Goal: Information Seeking & Learning: Learn about a topic

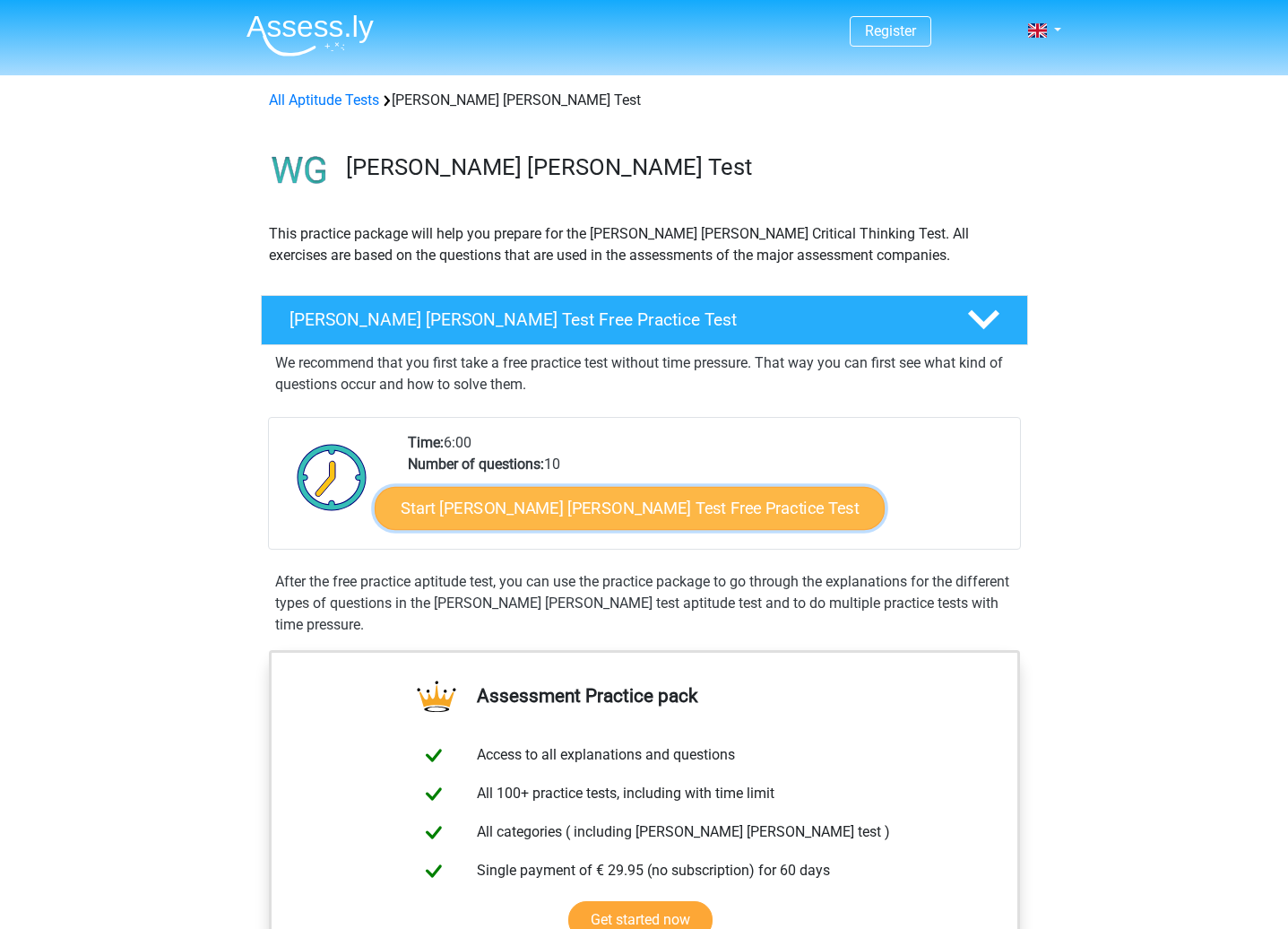
click at [619, 516] on link "Start [PERSON_NAME] [PERSON_NAME] Test Free Practice Test" at bounding box center [630, 508] width 510 height 43
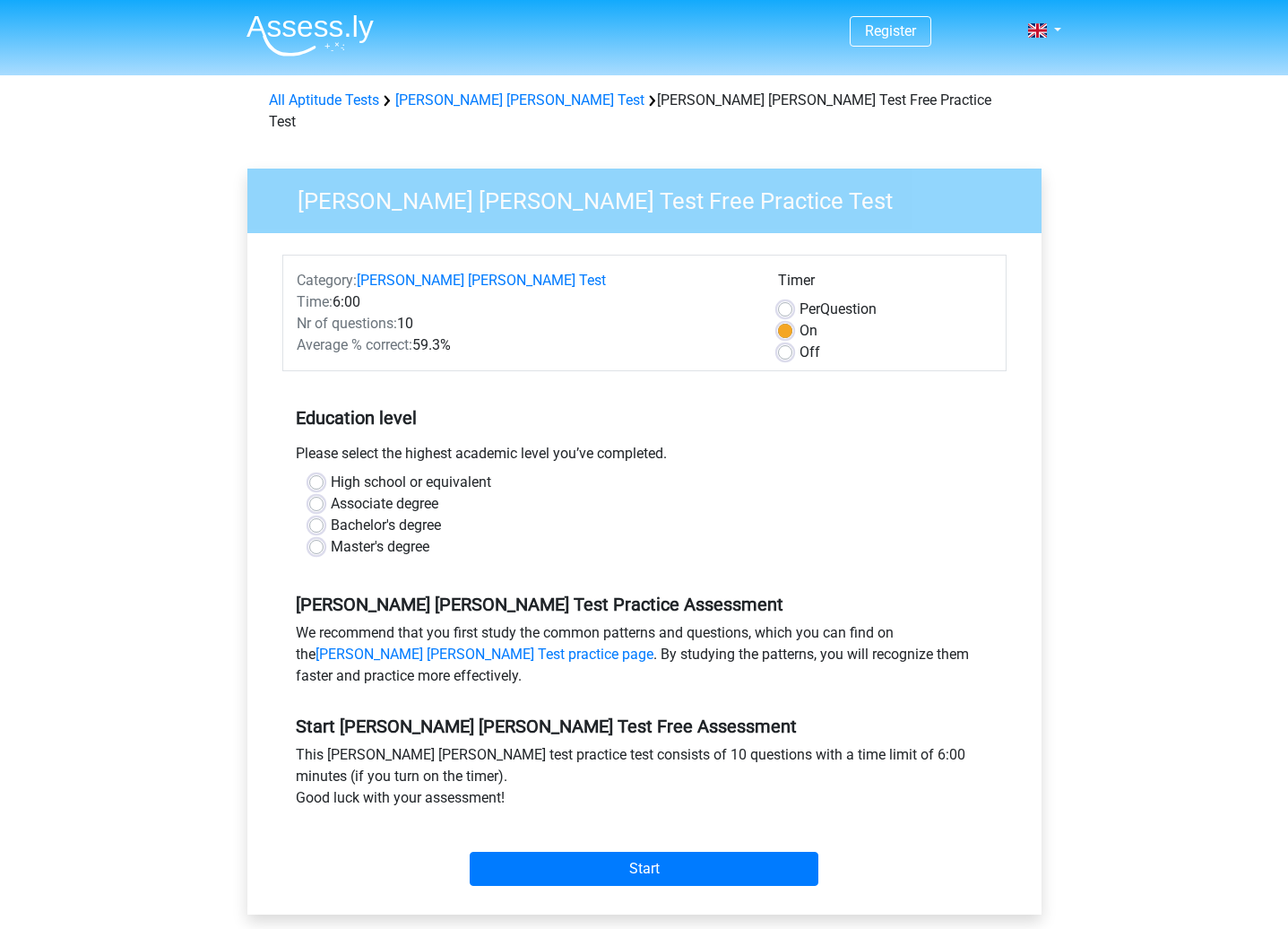
click at [330, 536] on label "Master's degree" at bounding box center [379, 547] width 99 height 22
click at [319, 536] on input "Master's degree" at bounding box center [317, 545] width 15 height 18
radio input "true"
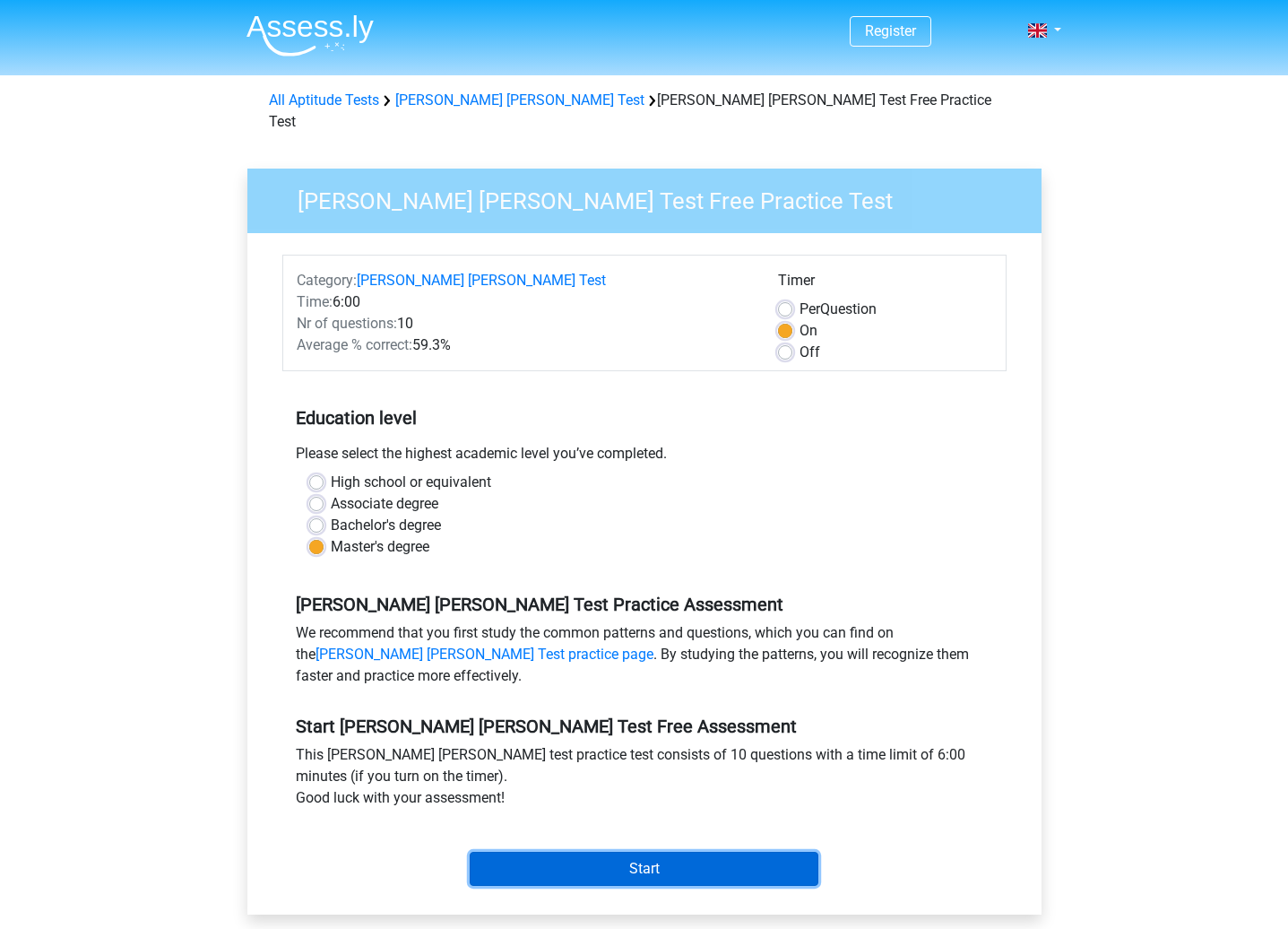
click at [666, 852] on input "Start" at bounding box center [644, 869] width 349 height 35
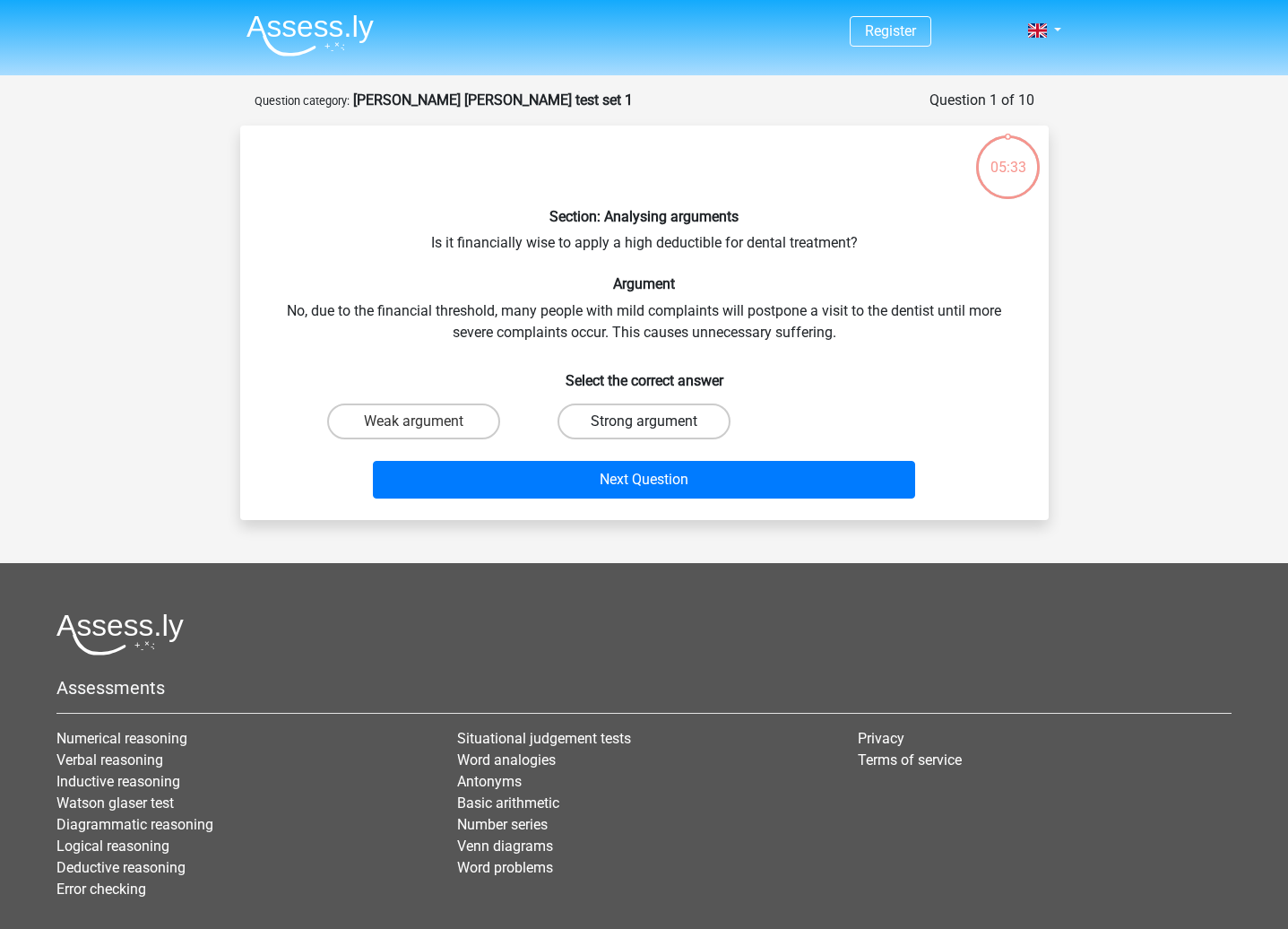
click at [687, 422] on label "Strong argument" at bounding box center [644, 420] width 173 height 35
click at [655, 422] on input "Strong argument" at bounding box center [649, 427] width 12 height 12
radio input "true"
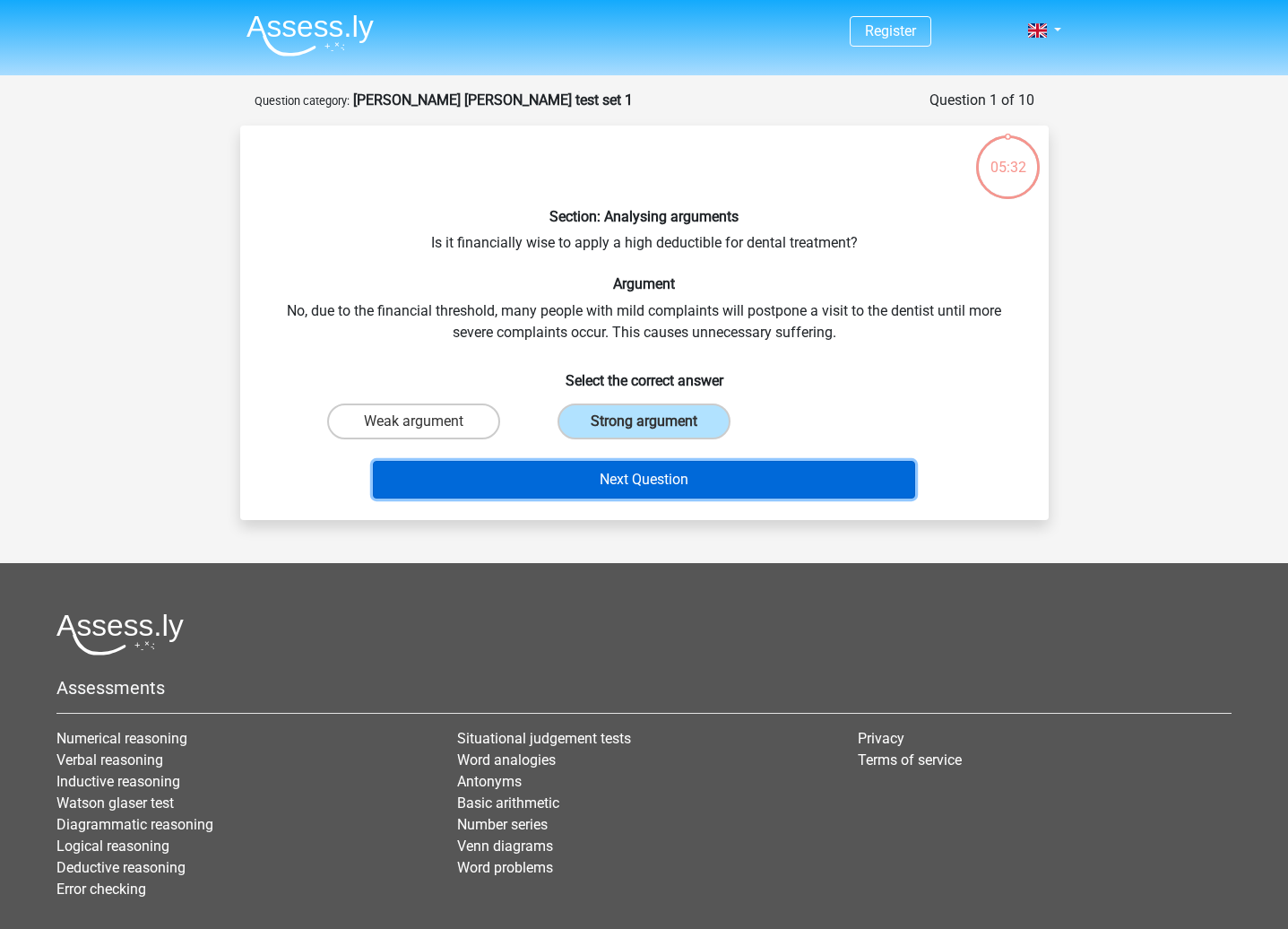
click at [676, 479] on button "Next Question" at bounding box center [644, 479] width 542 height 37
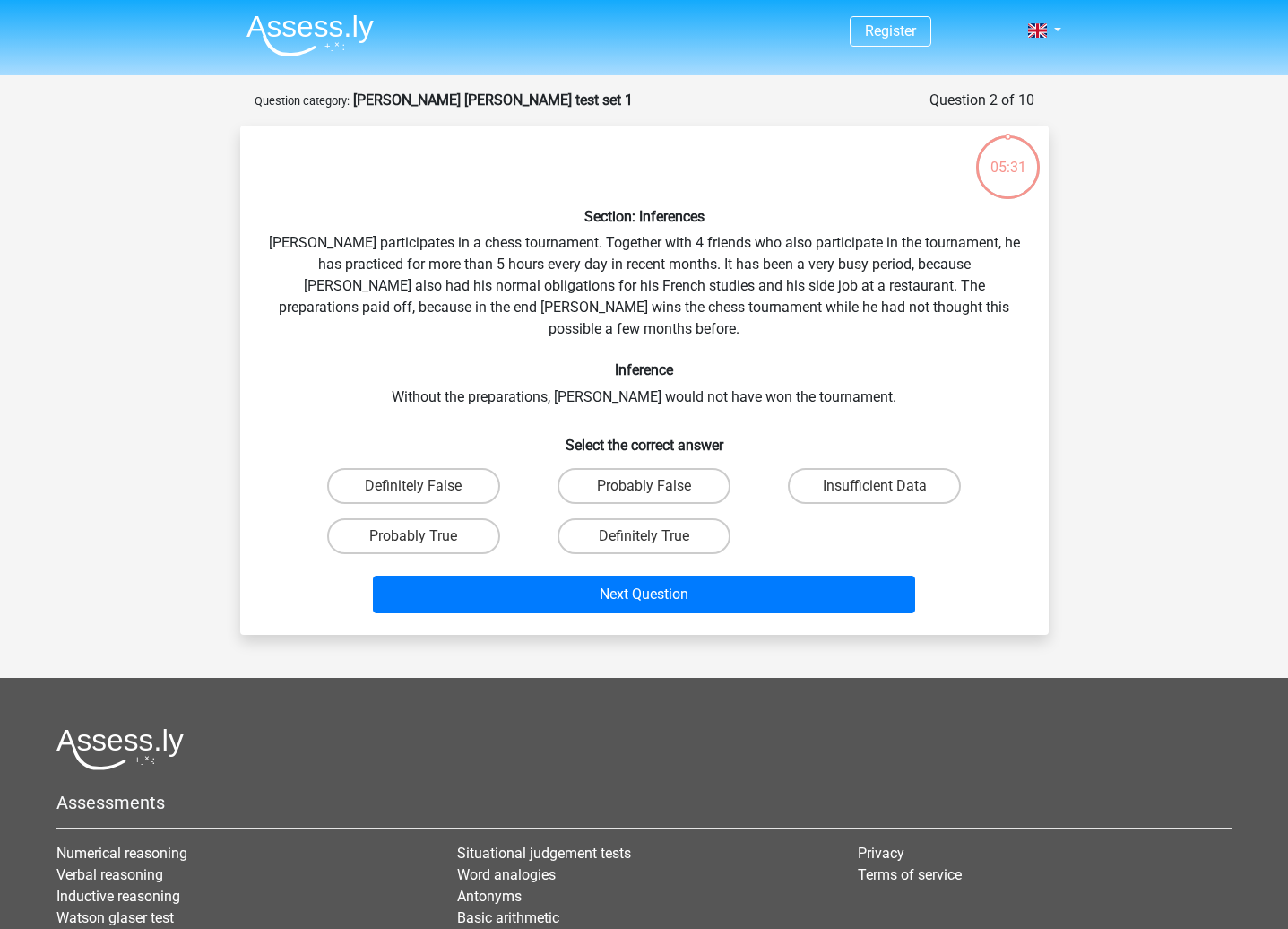
scroll to position [90, 0]
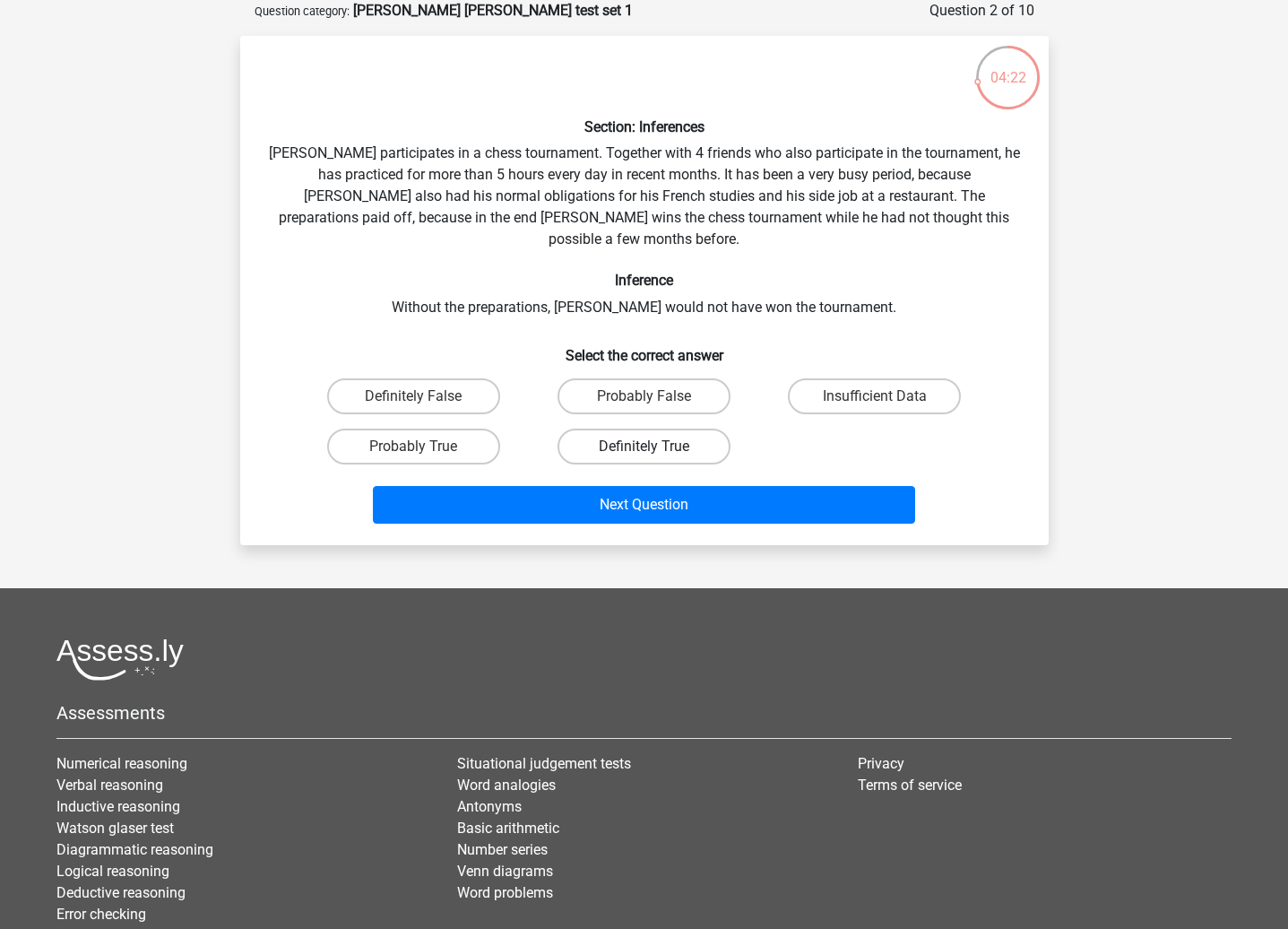
click at [678, 429] on label "Definitely True" at bounding box center [644, 446] width 173 height 35
click at [655, 447] on input "Definitely True" at bounding box center [649, 452] width 12 height 12
radio input "true"
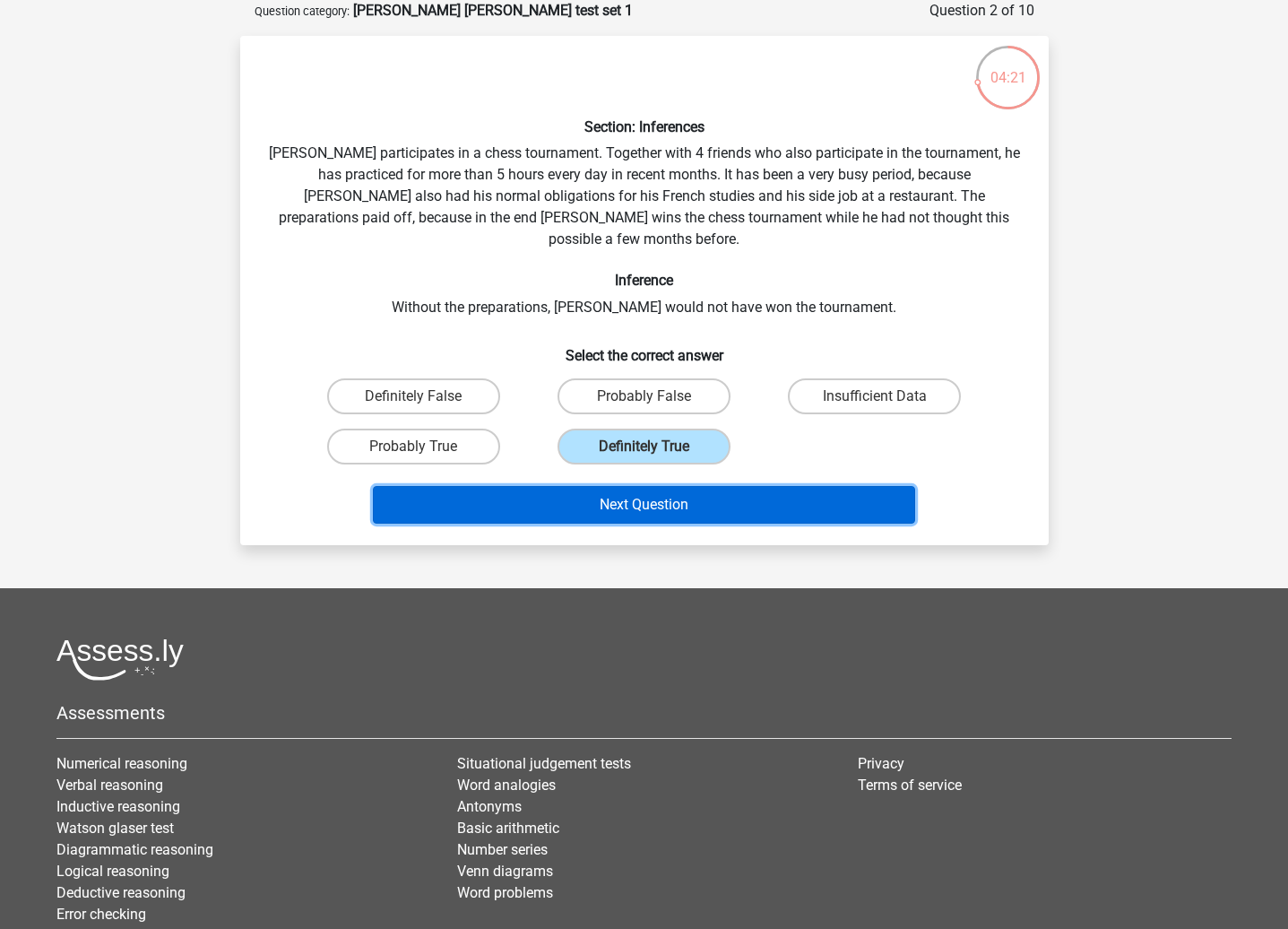
click at [677, 489] on button "Next Question" at bounding box center [644, 504] width 542 height 37
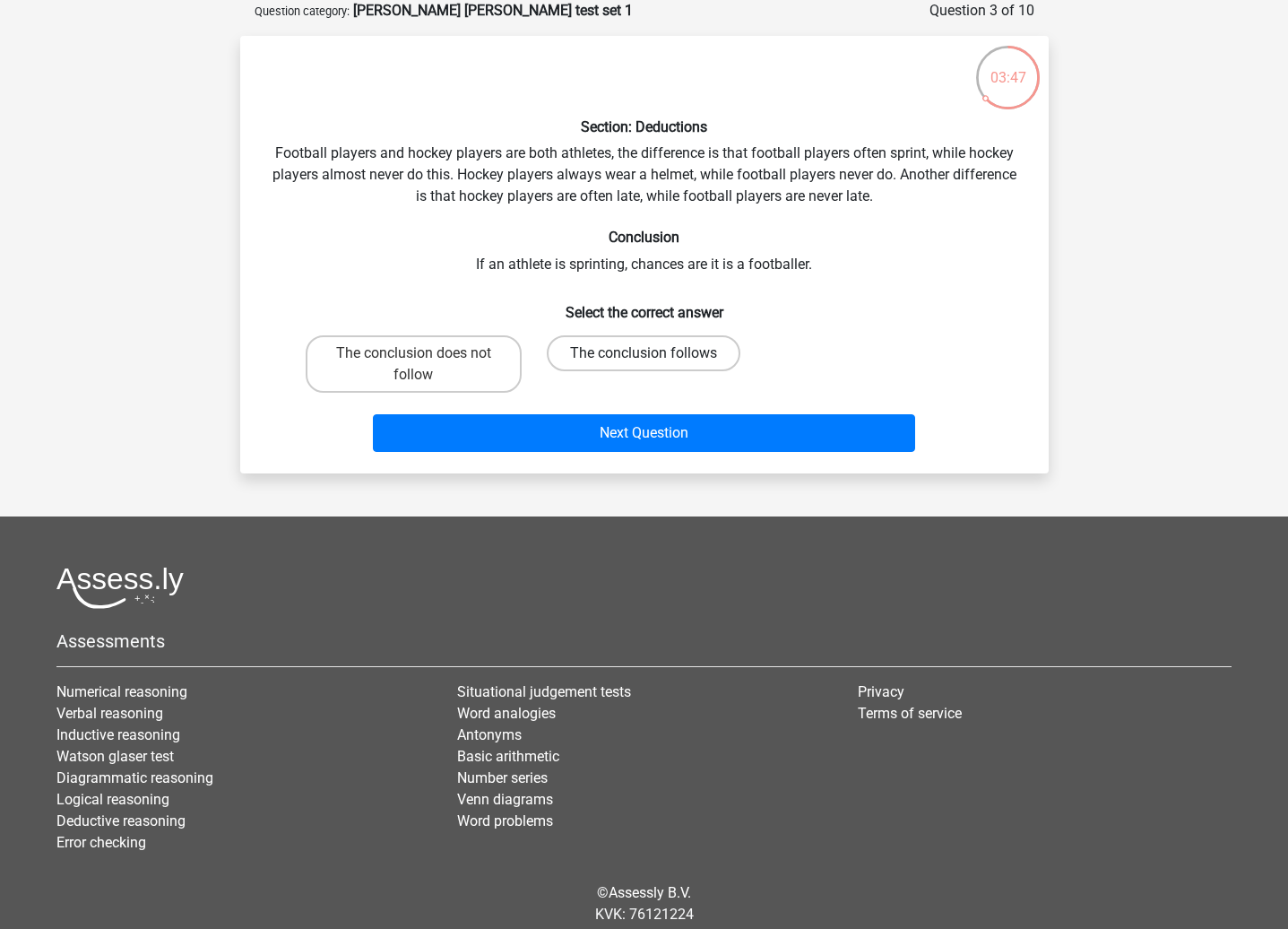
click at [670, 352] on label "The conclusion follows" at bounding box center [643, 352] width 193 height 35
click at [655, 353] on input "The conclusion follows" at bounding box center [649, 359] width 12 height 12
radio input "true"
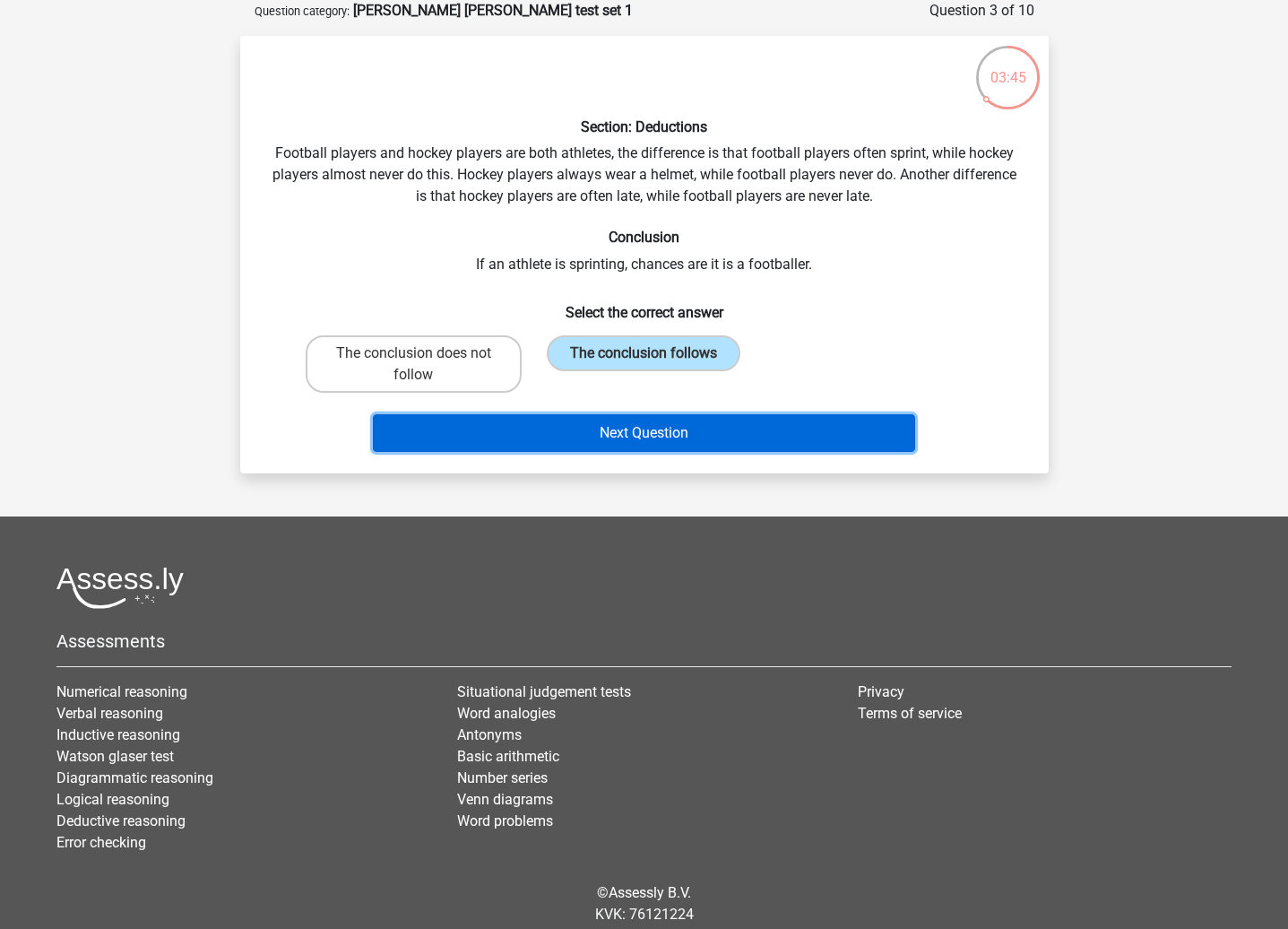
click at [661, 431] on button "Next Question" at bounding box center [644, 432] width 542 height 37
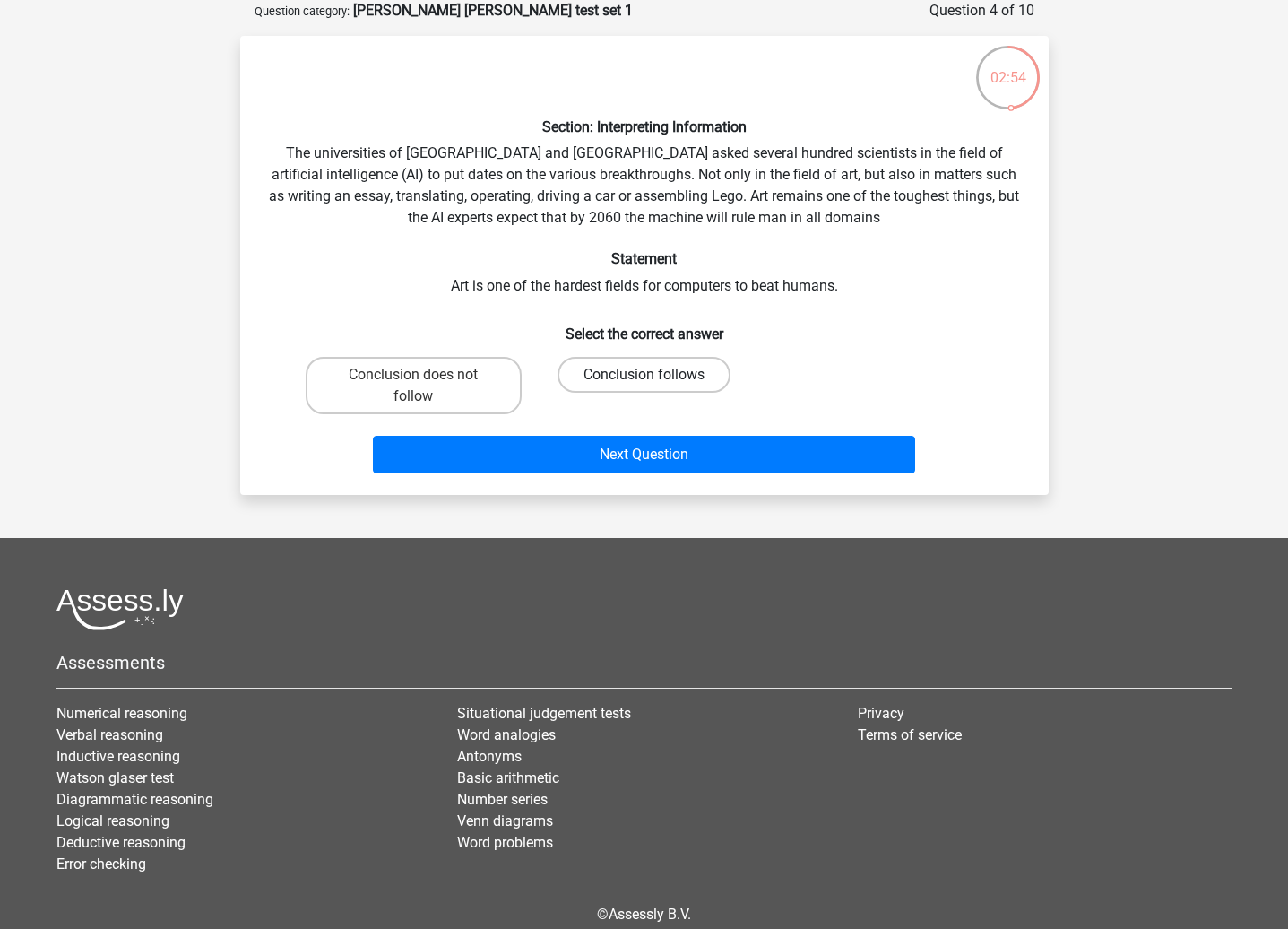
click at [676, 369] on label "Conclusion follows" at bounding box center [644, 374] width 173 height 35
click at [655, 375] on input "Conclusion follows" at bounding box center [649, 380] width 12 height 12
radio input "true"
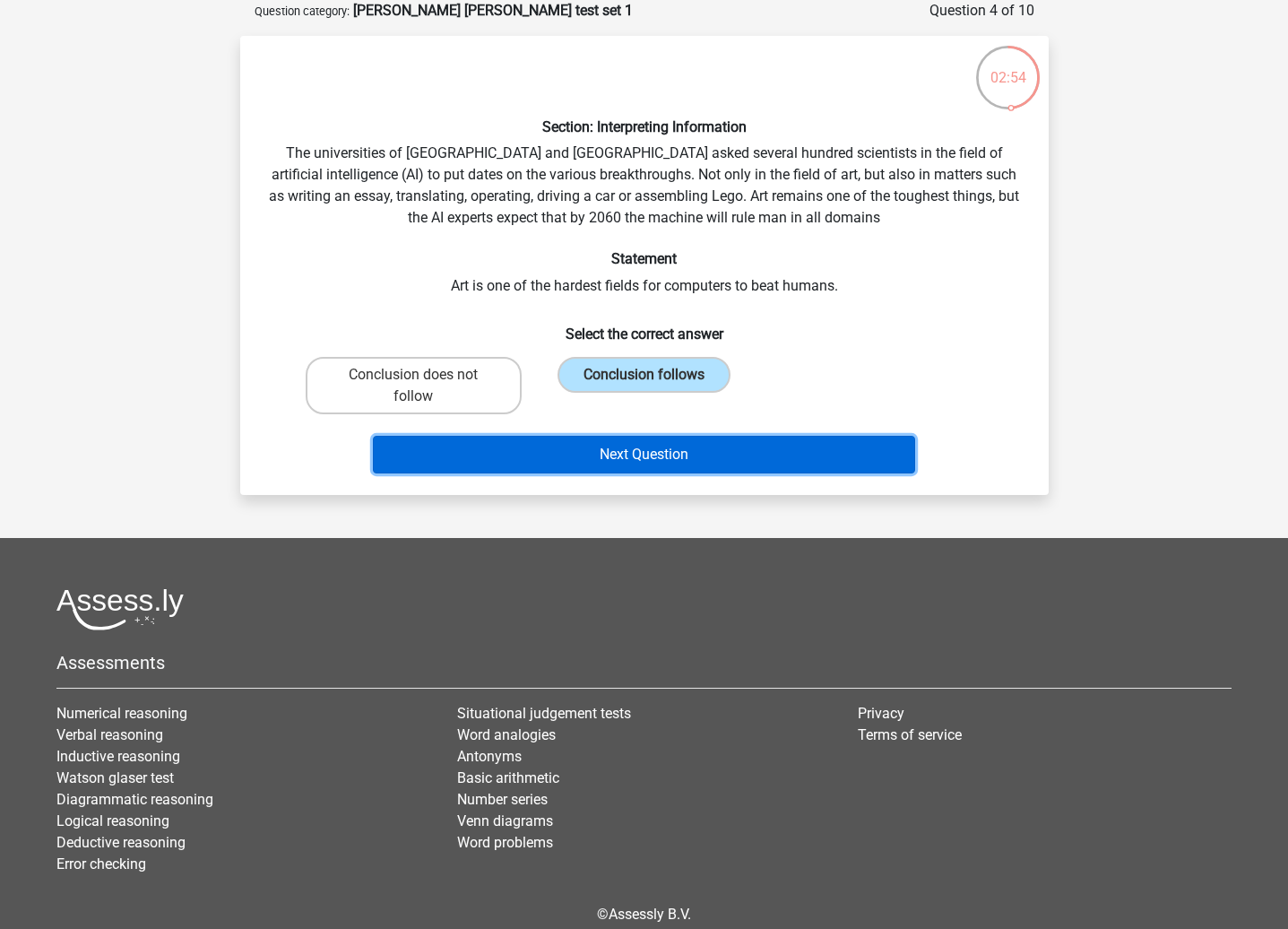
click at [691, 453] on button "Next Question" at bounding box center [644, 454] width 542 height 37
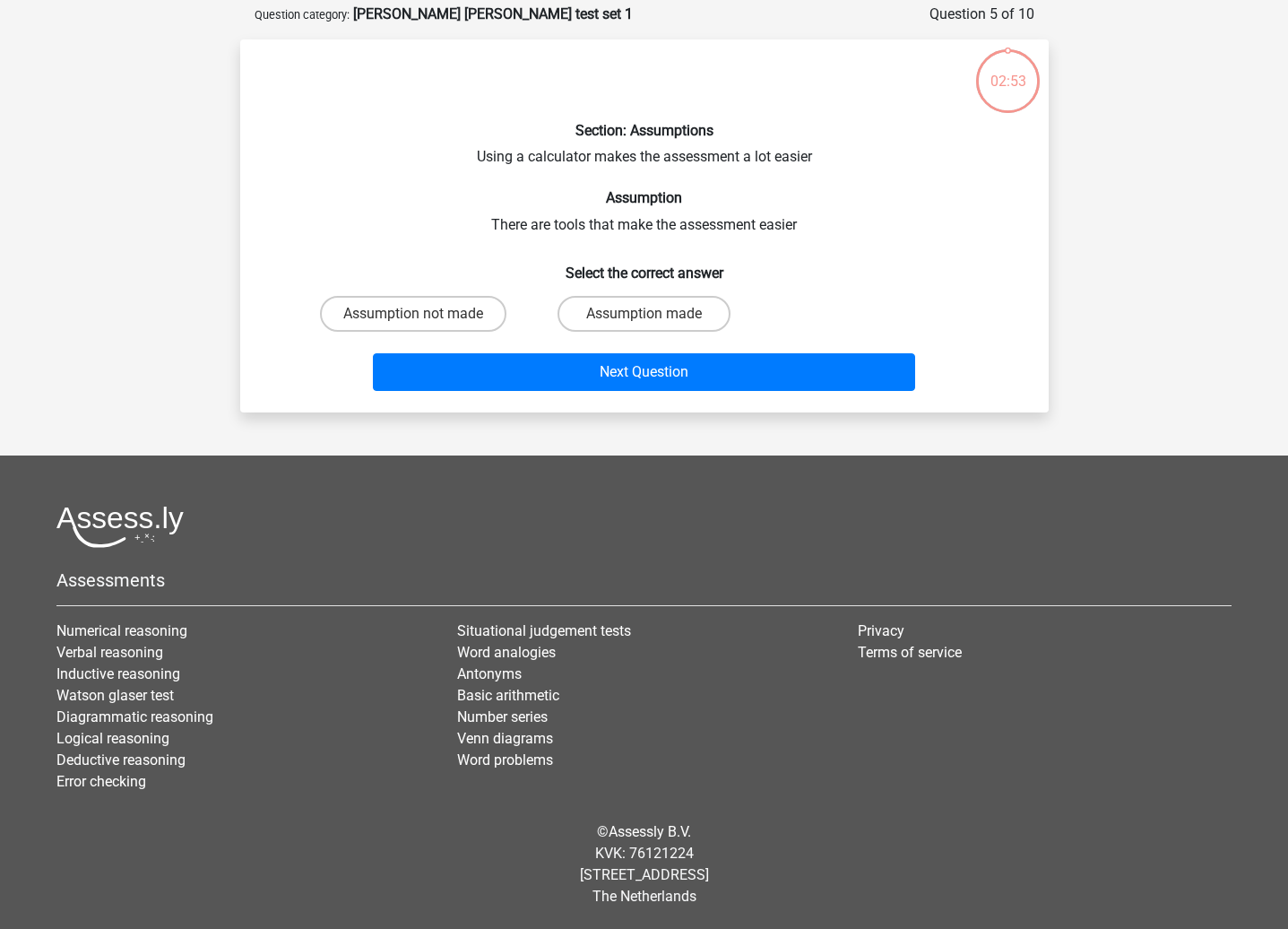
scroll to position [86, 0]
click at [458, 307] on label "Assumption not made" at bounding box center [412, 313] width 186 height 35
click at [425, 314] on input "Assumption not made" at bounding box center [418, 320] width 12 height 12
radio input "true"
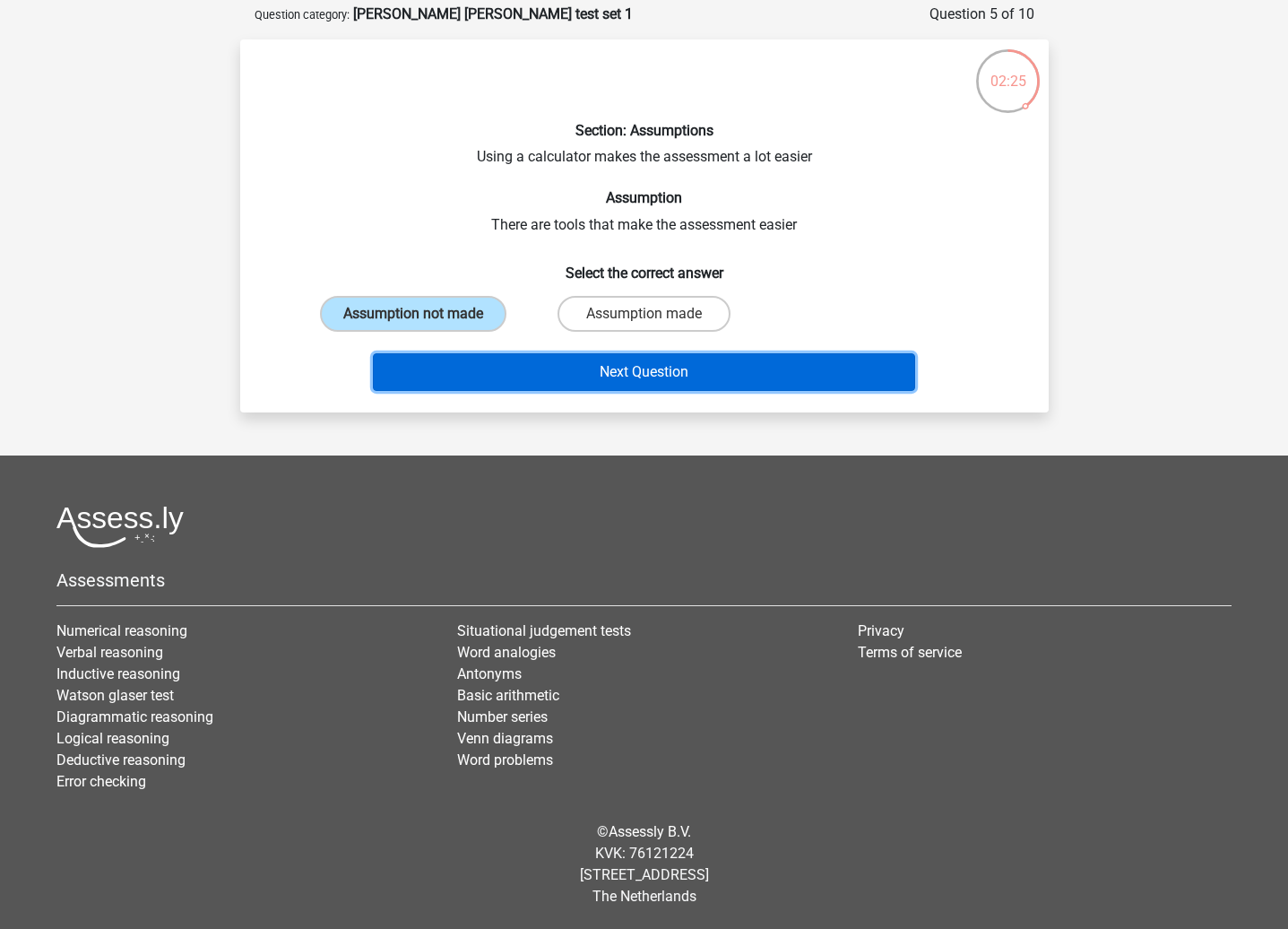
click at [682, 370] on button "Next Question" at bounding box center [644, 371] width 542 height 37
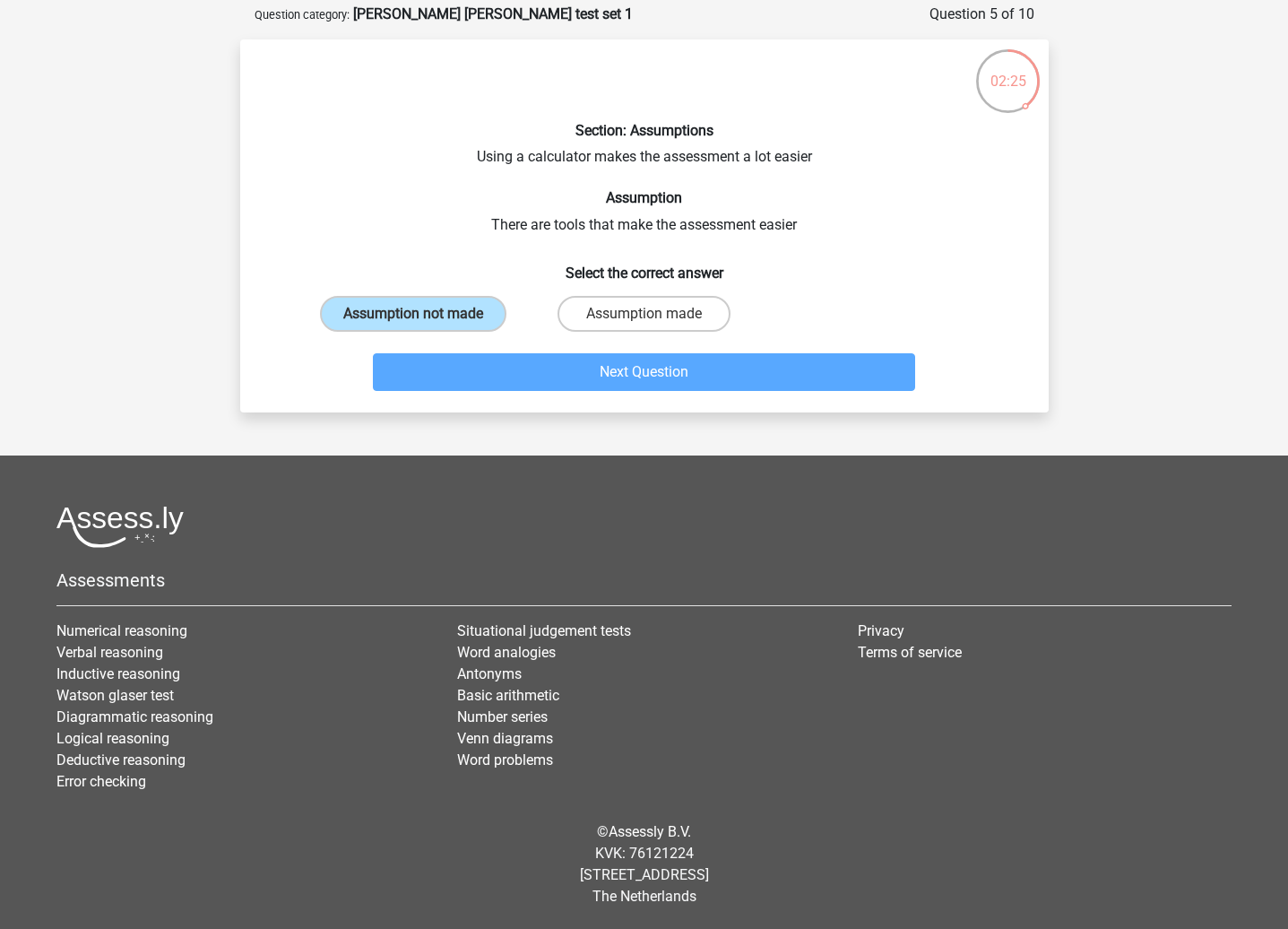
scroll to position [90, 0]
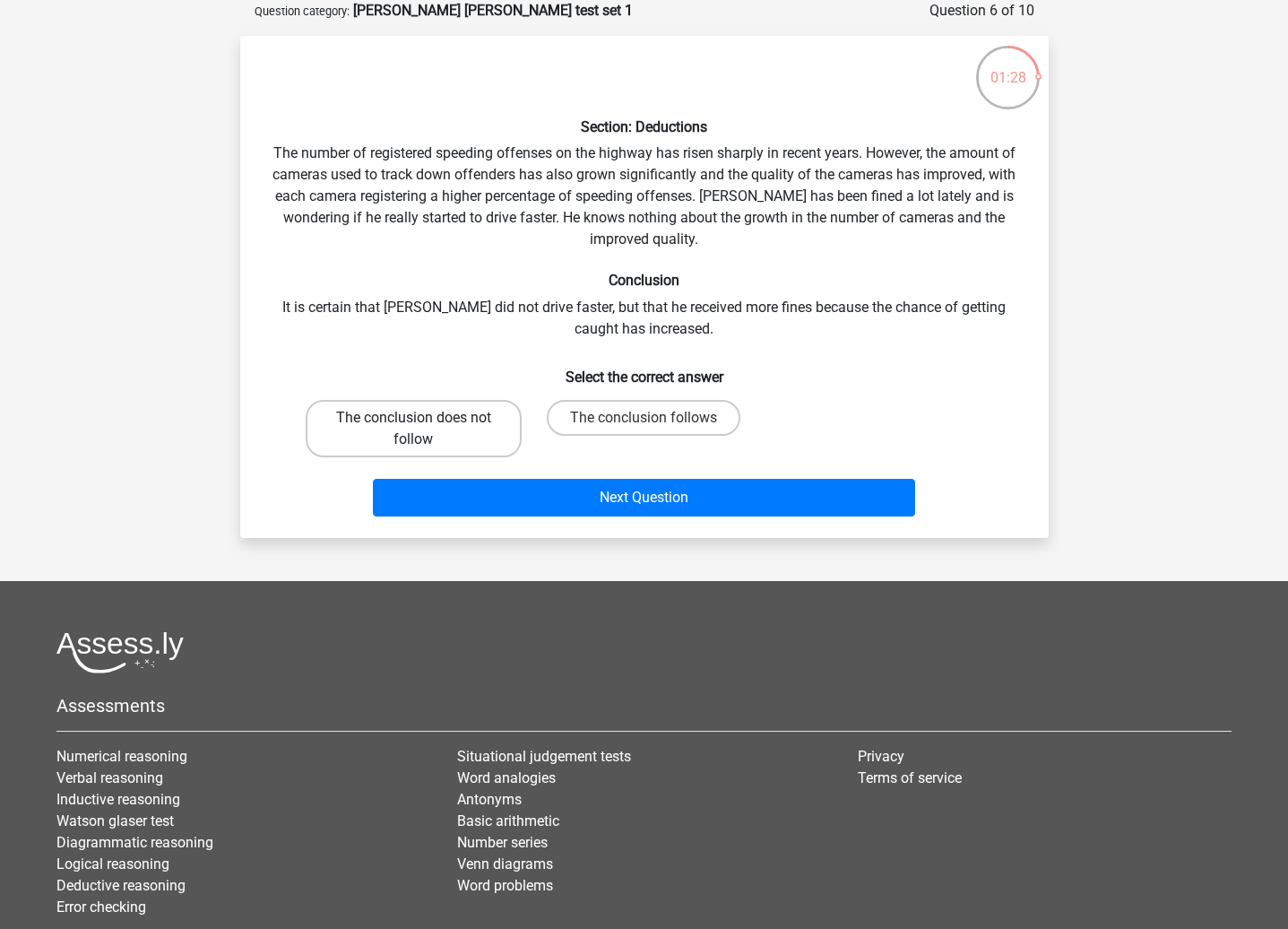
click at [442, 431] on label "The conclusion does not follow" at bounding box center [414, 428] width 216 height 57
click at [425, 430] on input "The conclusion does not follow" at bounding box center [418, 423] width 12 height 12
radio input "true"
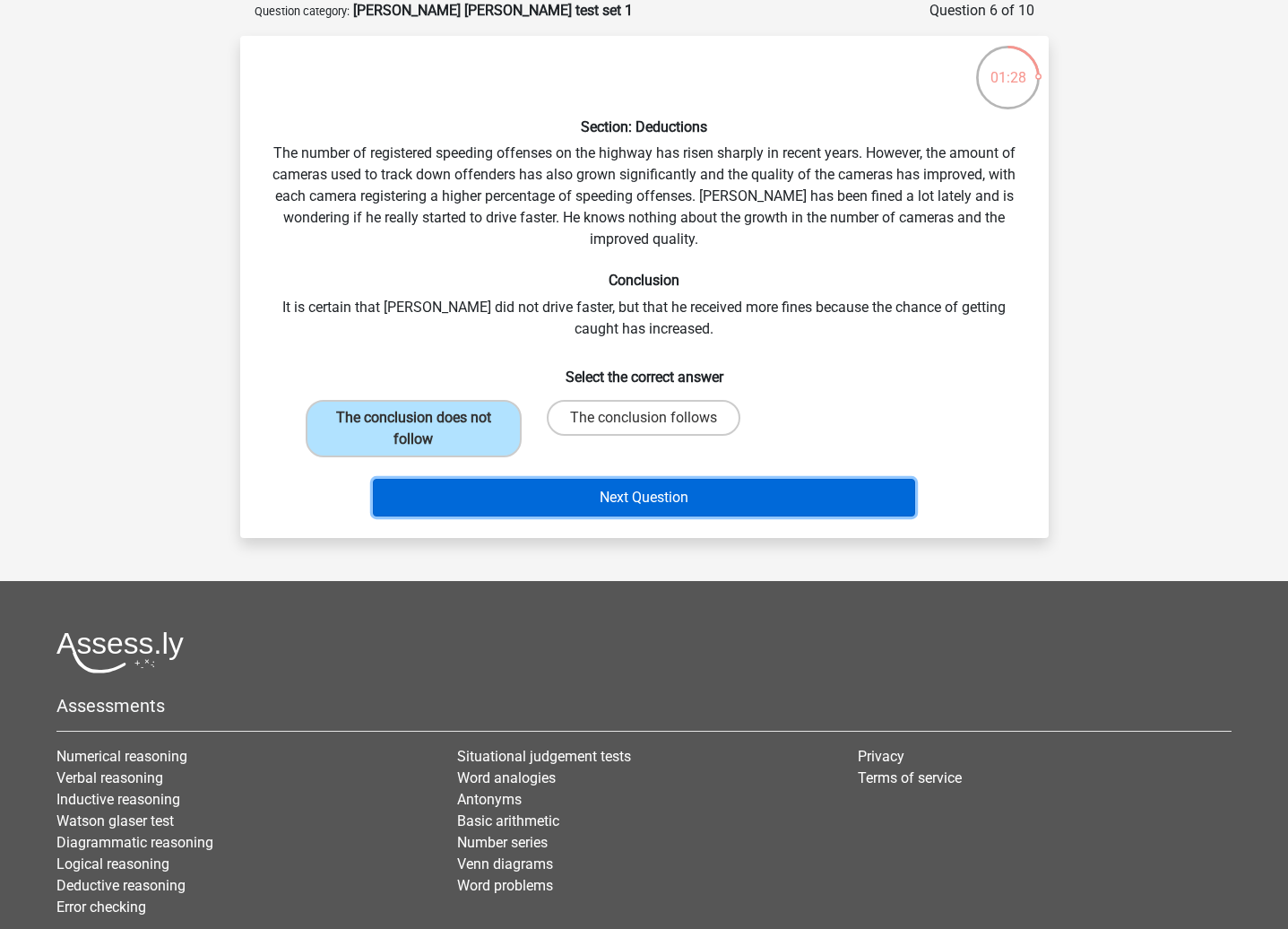
click at [749, 509] on button "Next Question" at bounding box center [644, 497] width 542 height 37
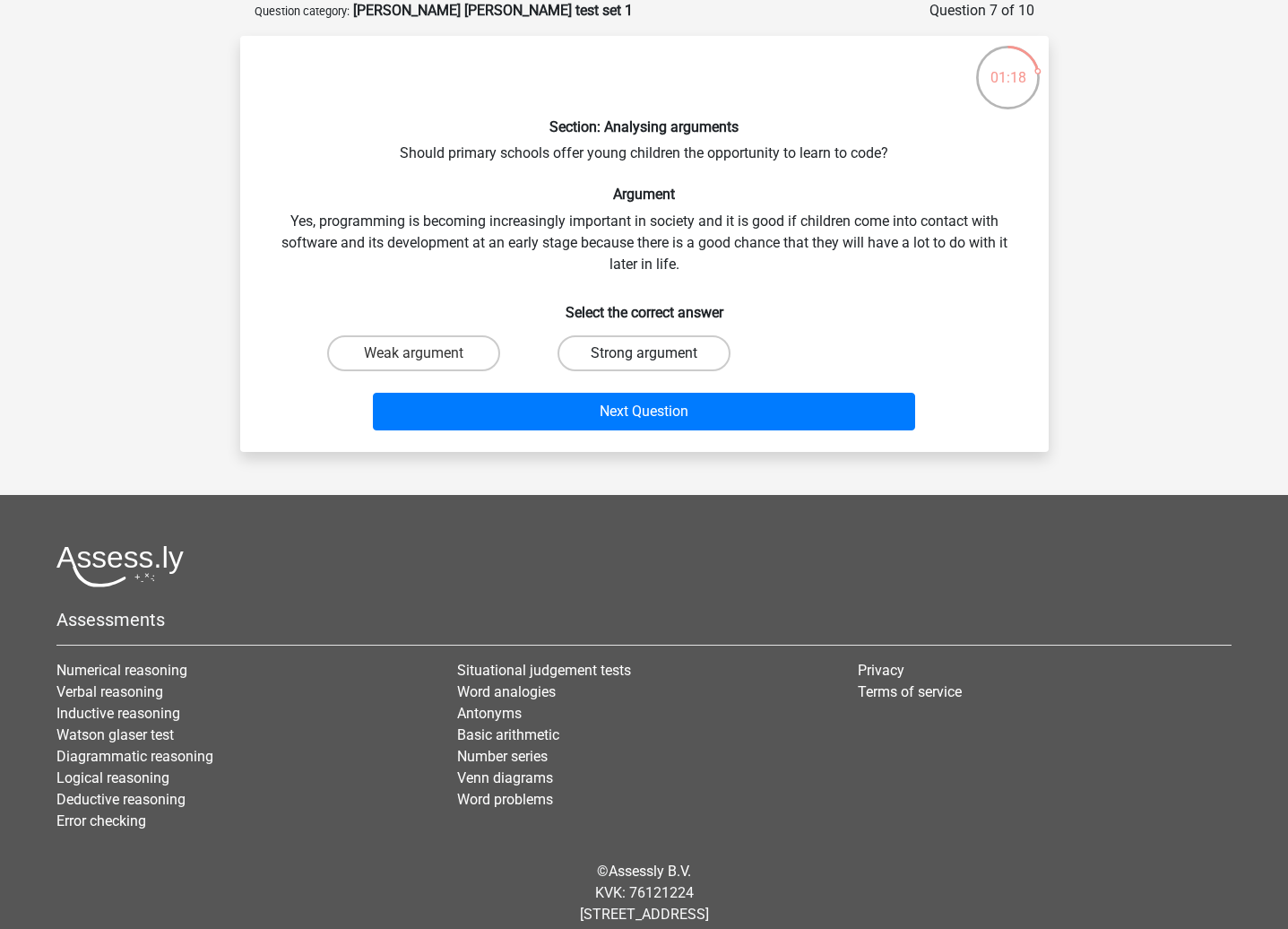
click at [636, 355] on label "Strong argument" at bounding box center [644, 352] width 173 height 35
click at [644, 355] on input "Strong argument" at bounding box center [649, 359] width 12 height 12
radio input "true"
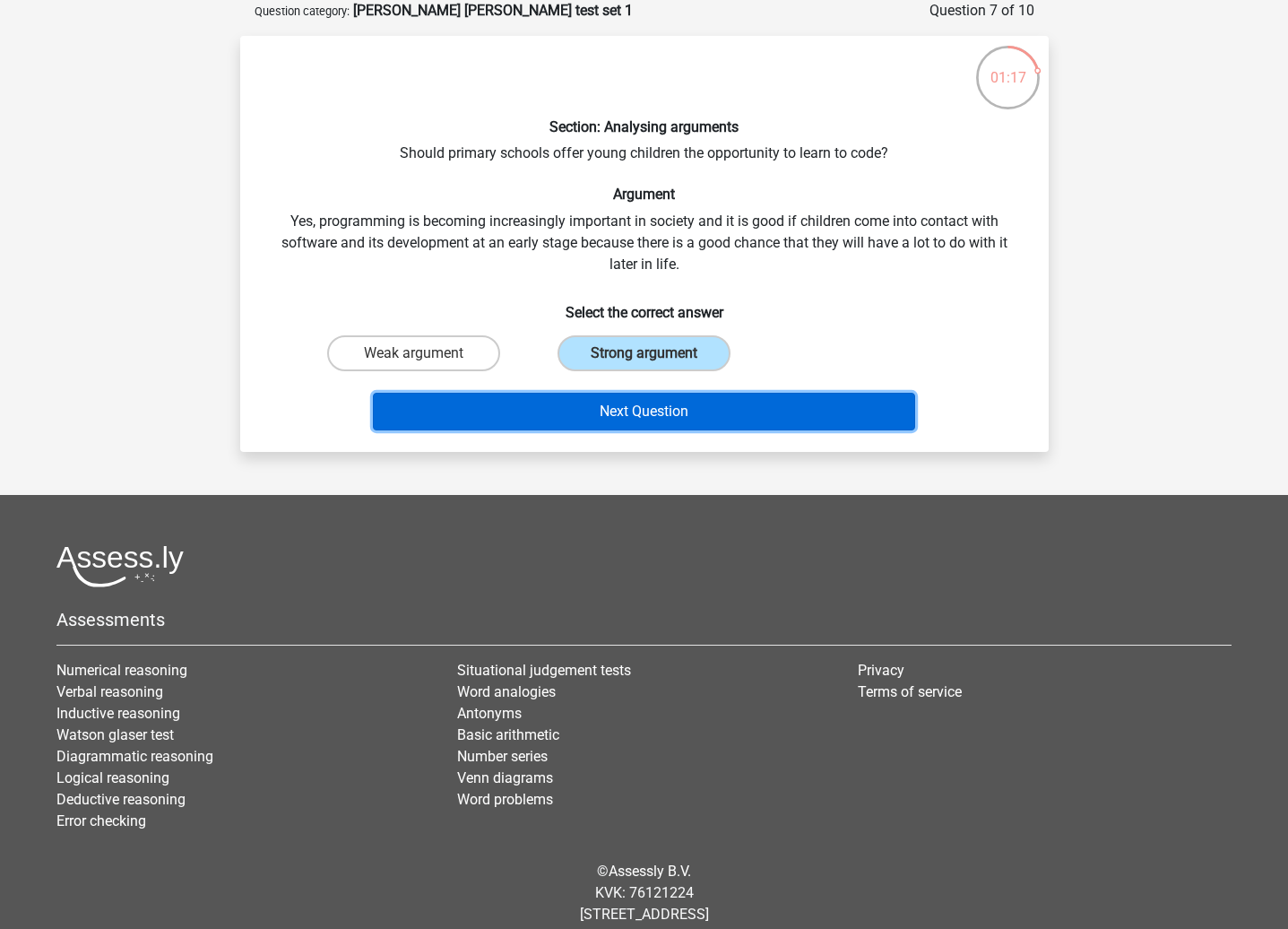
click at [662, 407] on button "Next Question" at bounding box center [644, 410] width 542 height 37
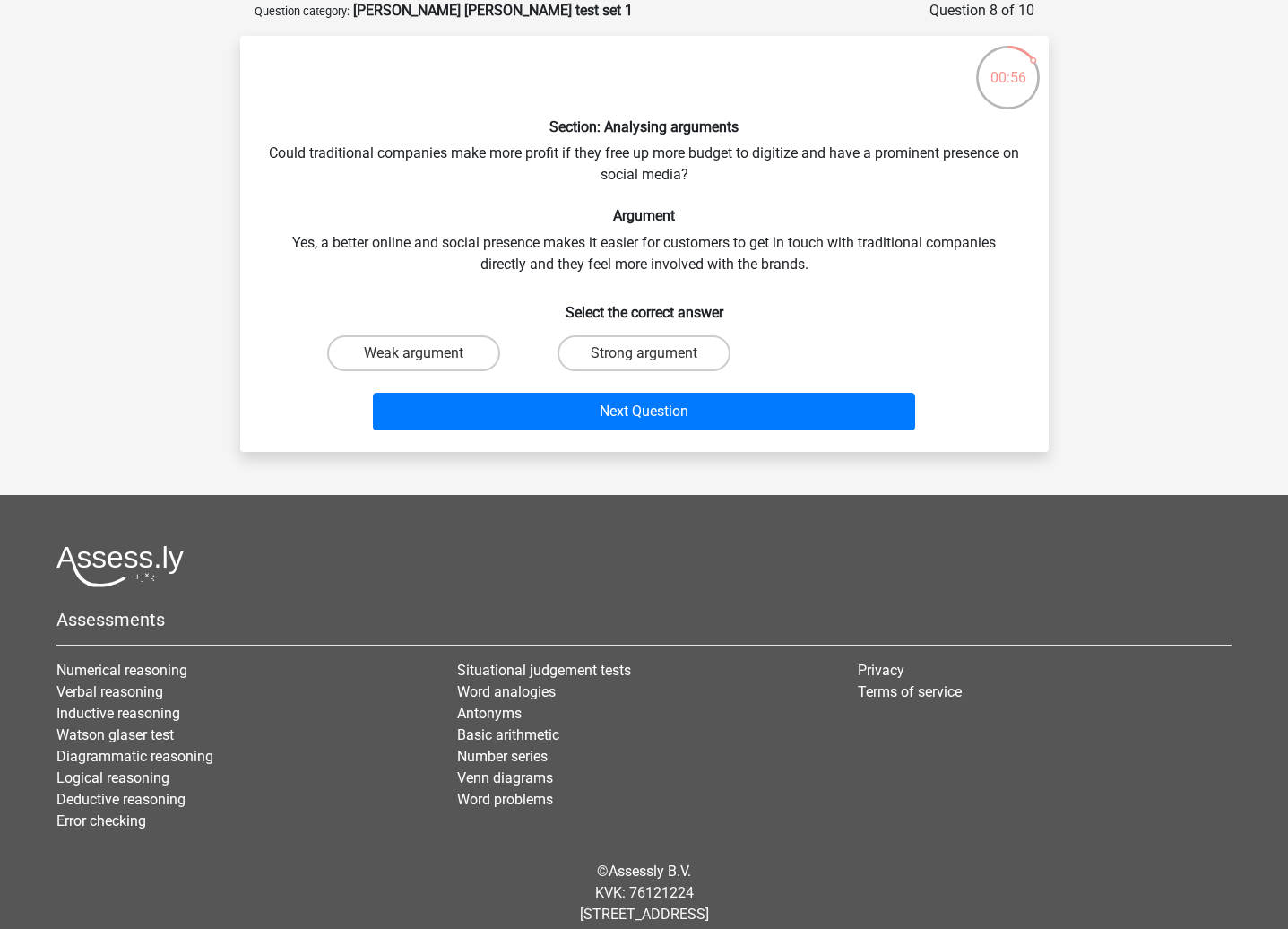
click at [648, 363] on input "Strong argument" at bounding box center [649, 359] width 12 height 12
radio input "true"
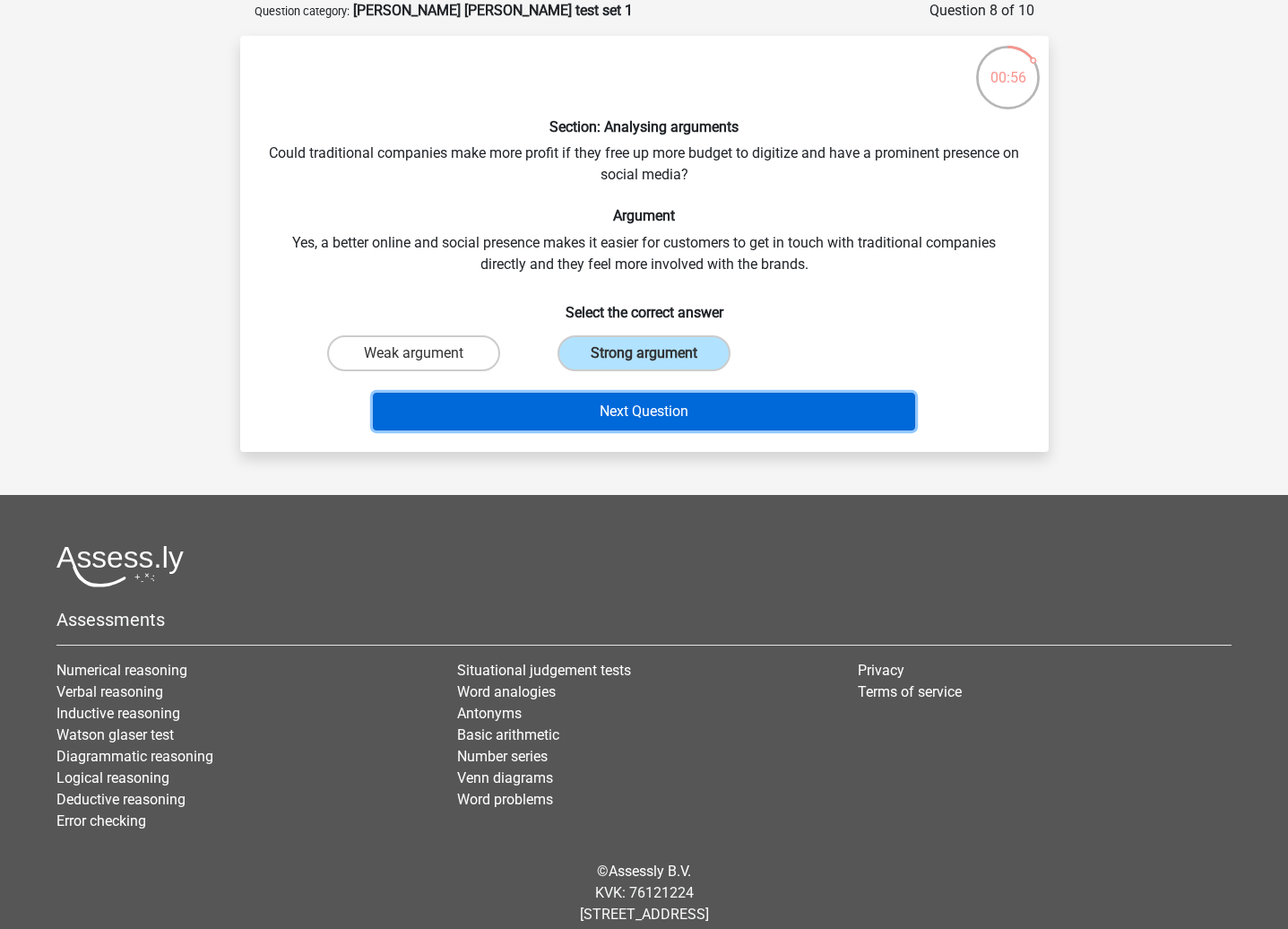
click at [660, 408] on button "Next Question" at bounding box center [644, 410] width 542 height 37
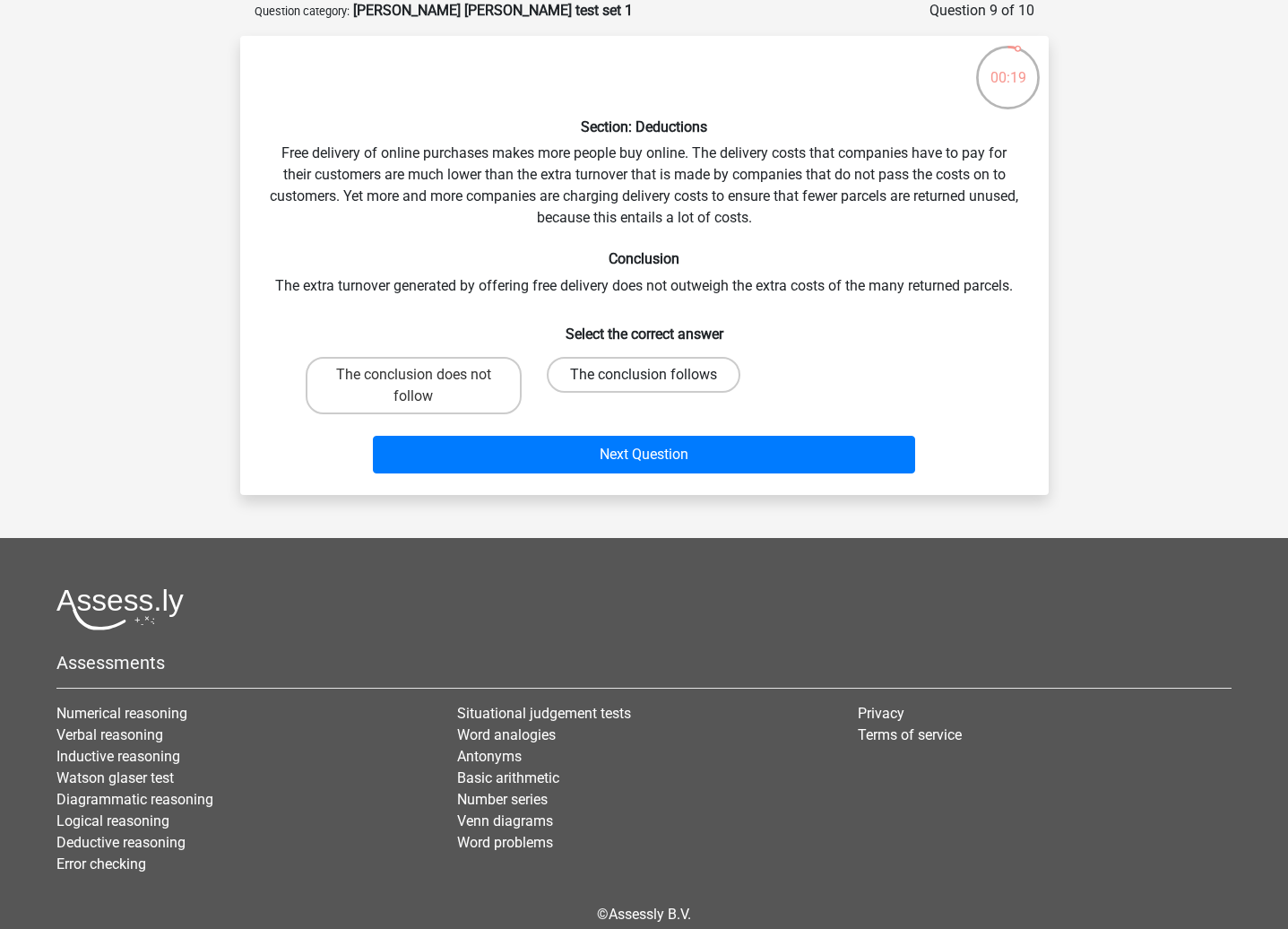
click at [641, 376] on label "The conclusion follows" at bounding box center [643, 374] width 193 height 35
click at [644, 376] on input "The conclusion follows" at bounding box center [649, 380] width 12 height 12
radio input "true"
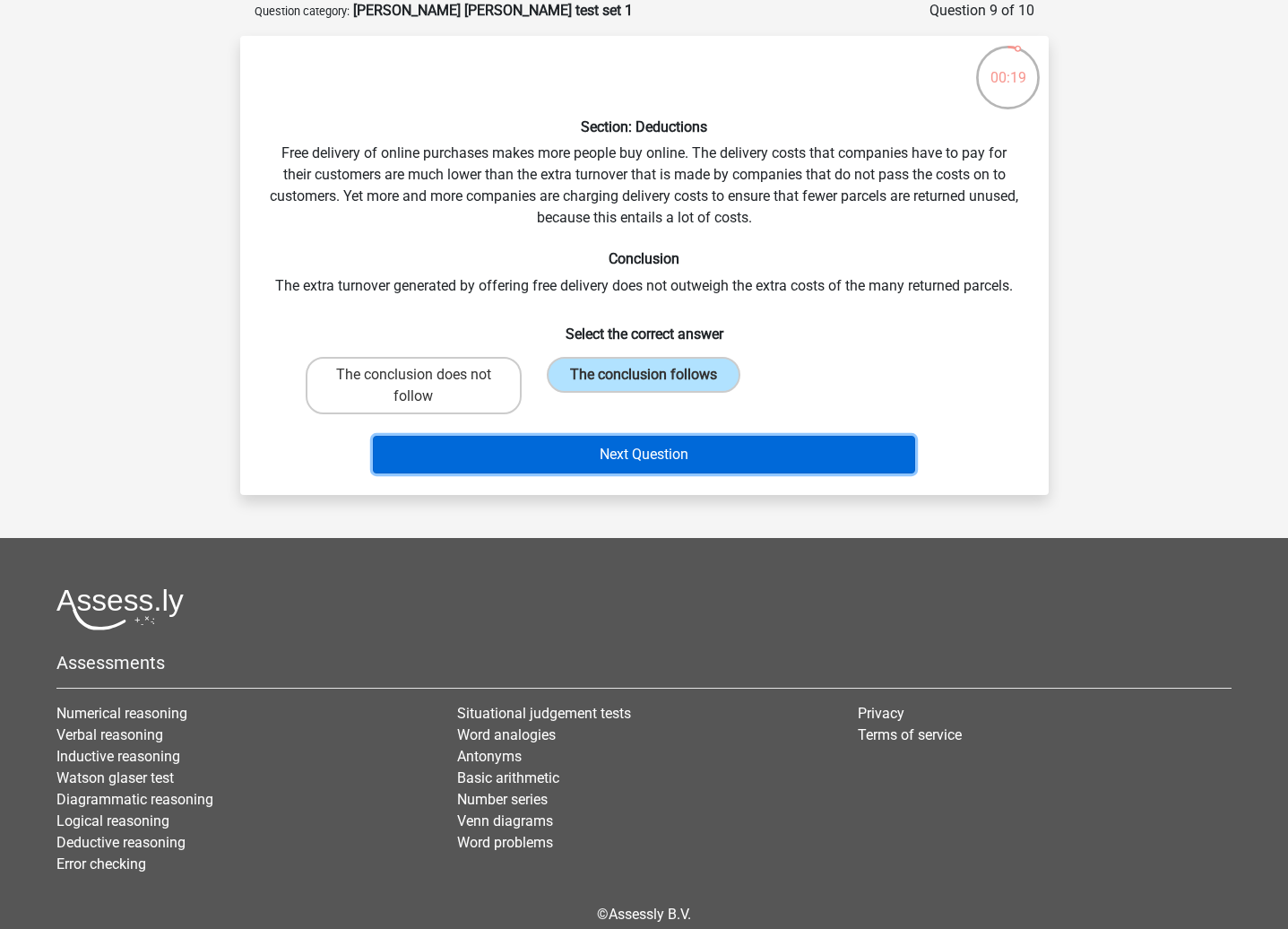
click at [652, 450] on button "Next Question" at bounding box center [644, 454] width 542 height 37
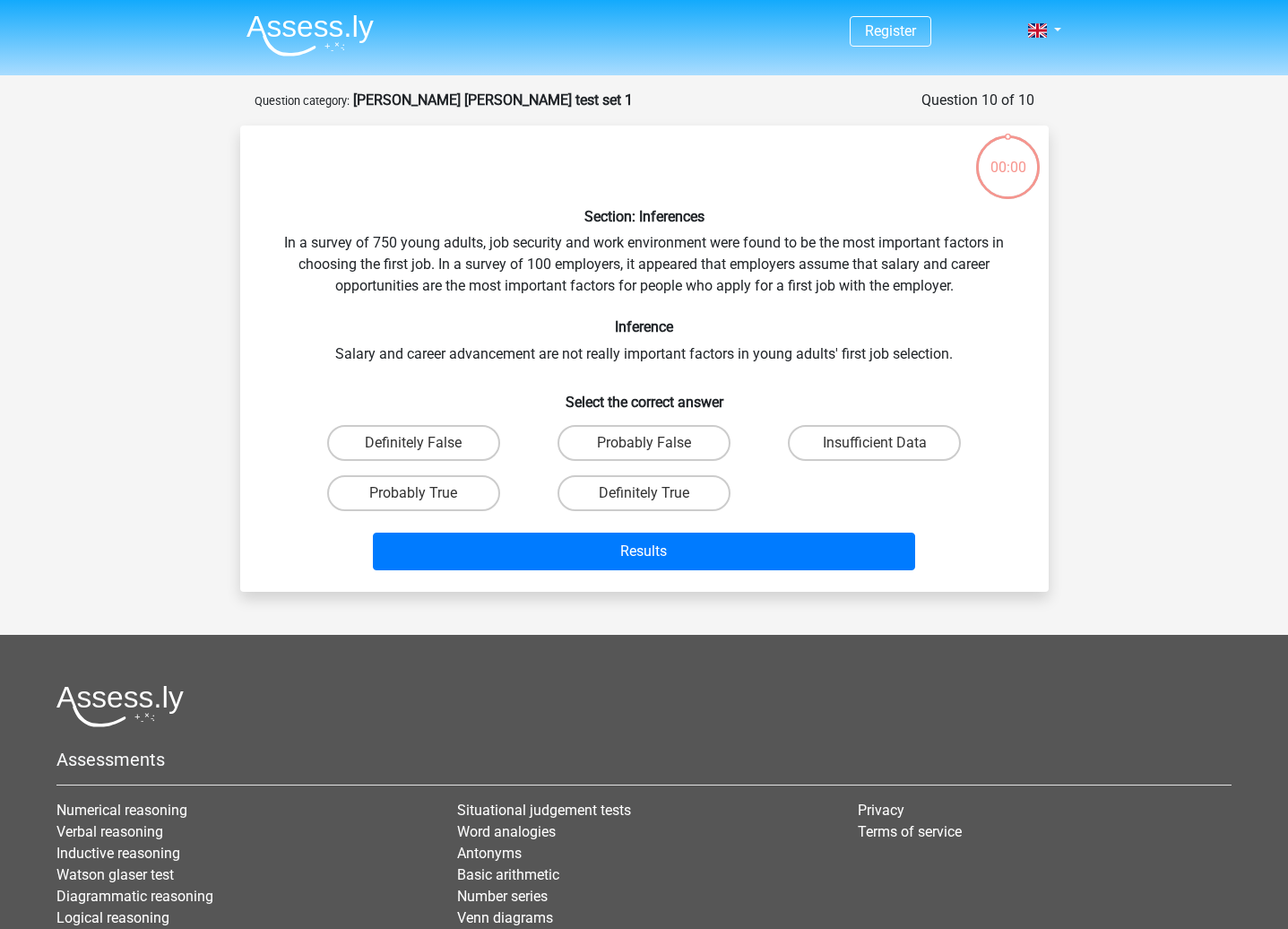
scroll to position [90, 0]
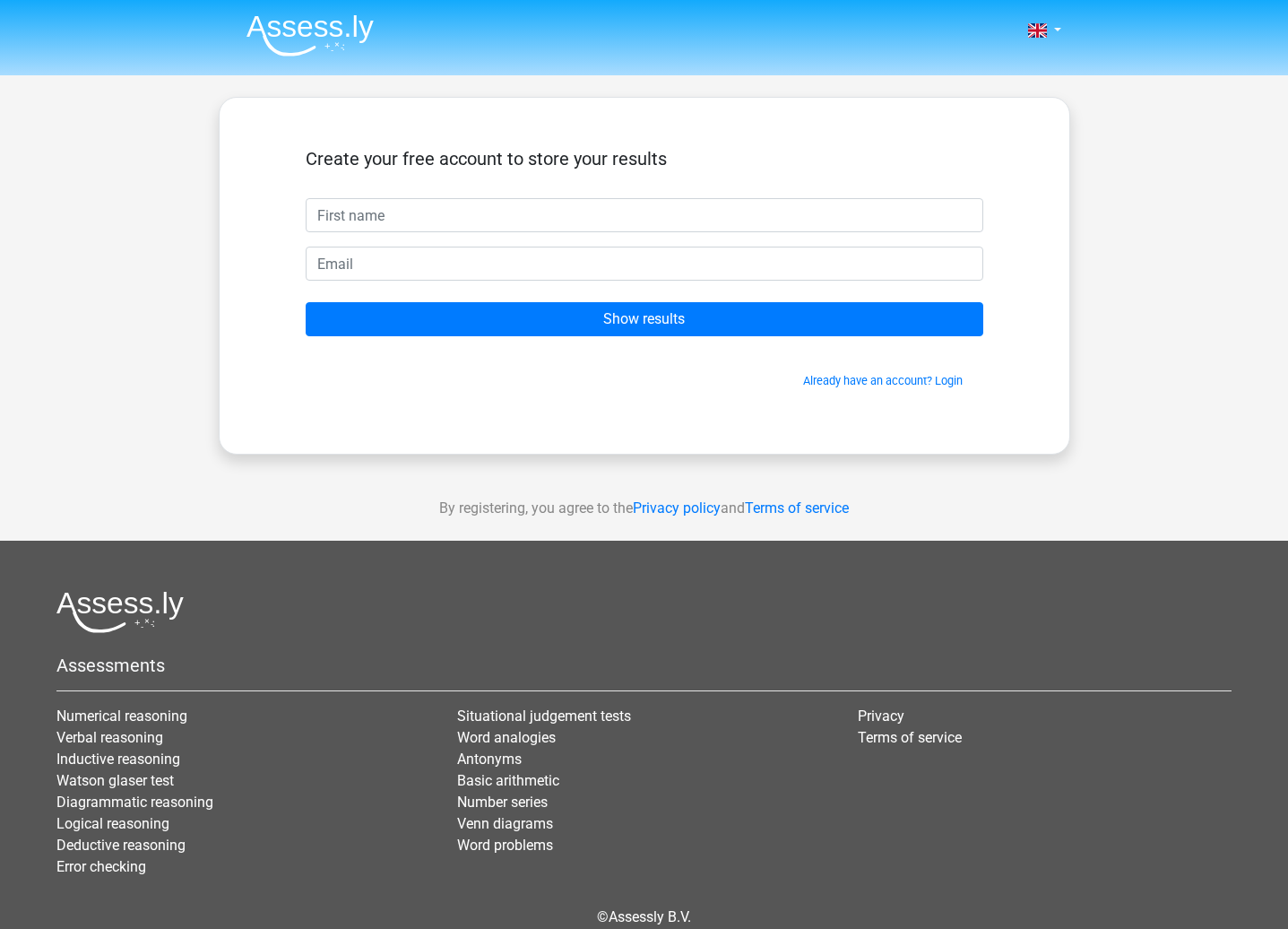
click at [806, 885] on div "Situational judgement tests Word analogies Antonyms Basic arithmetic Number ser…" at bounding box center [644, 798] width 400 height 186
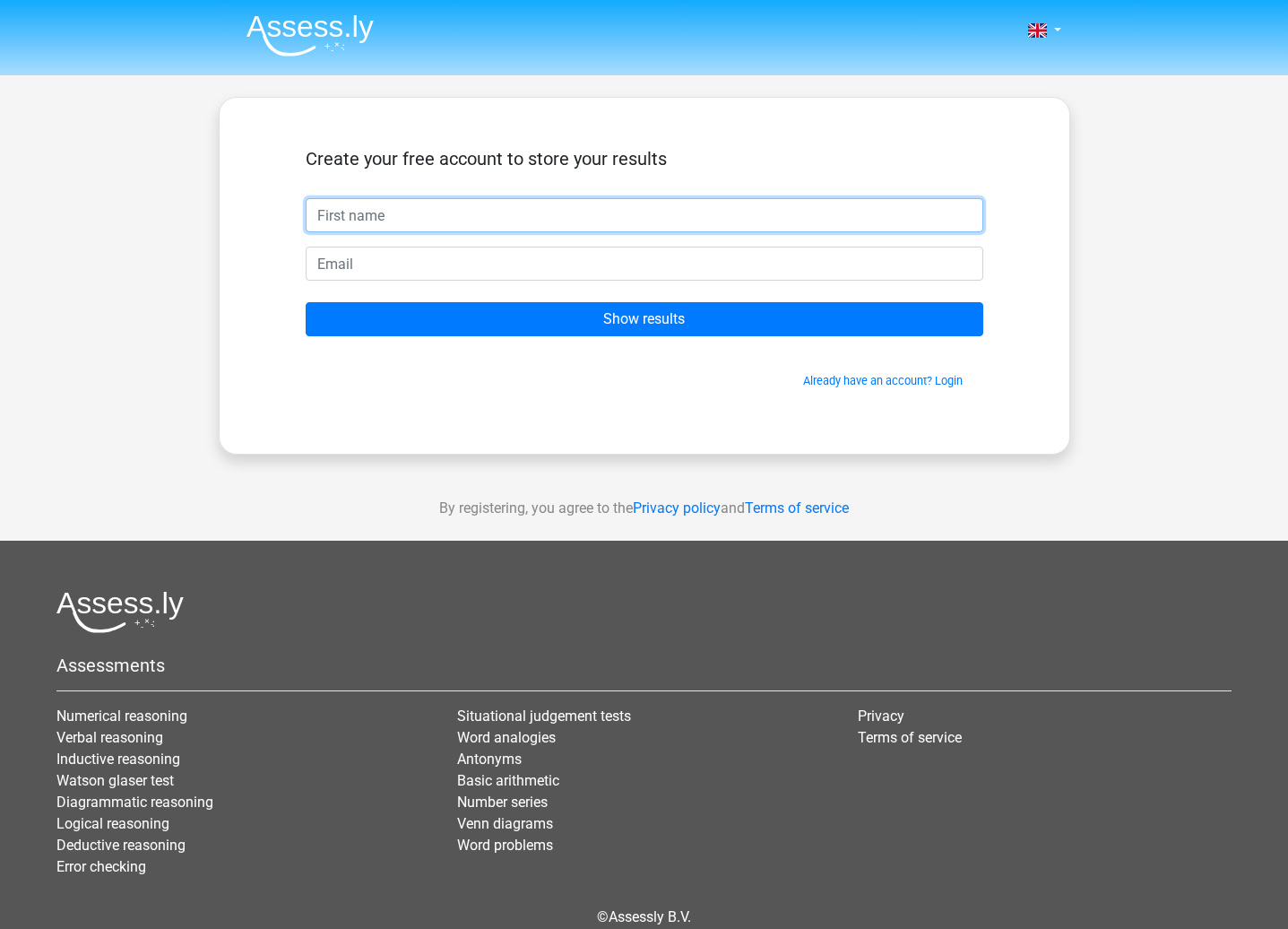
click at [369, 212] on input "text" at bounding box center [644, 215] width 677 height 35
type input "[PERSON_NAME]"
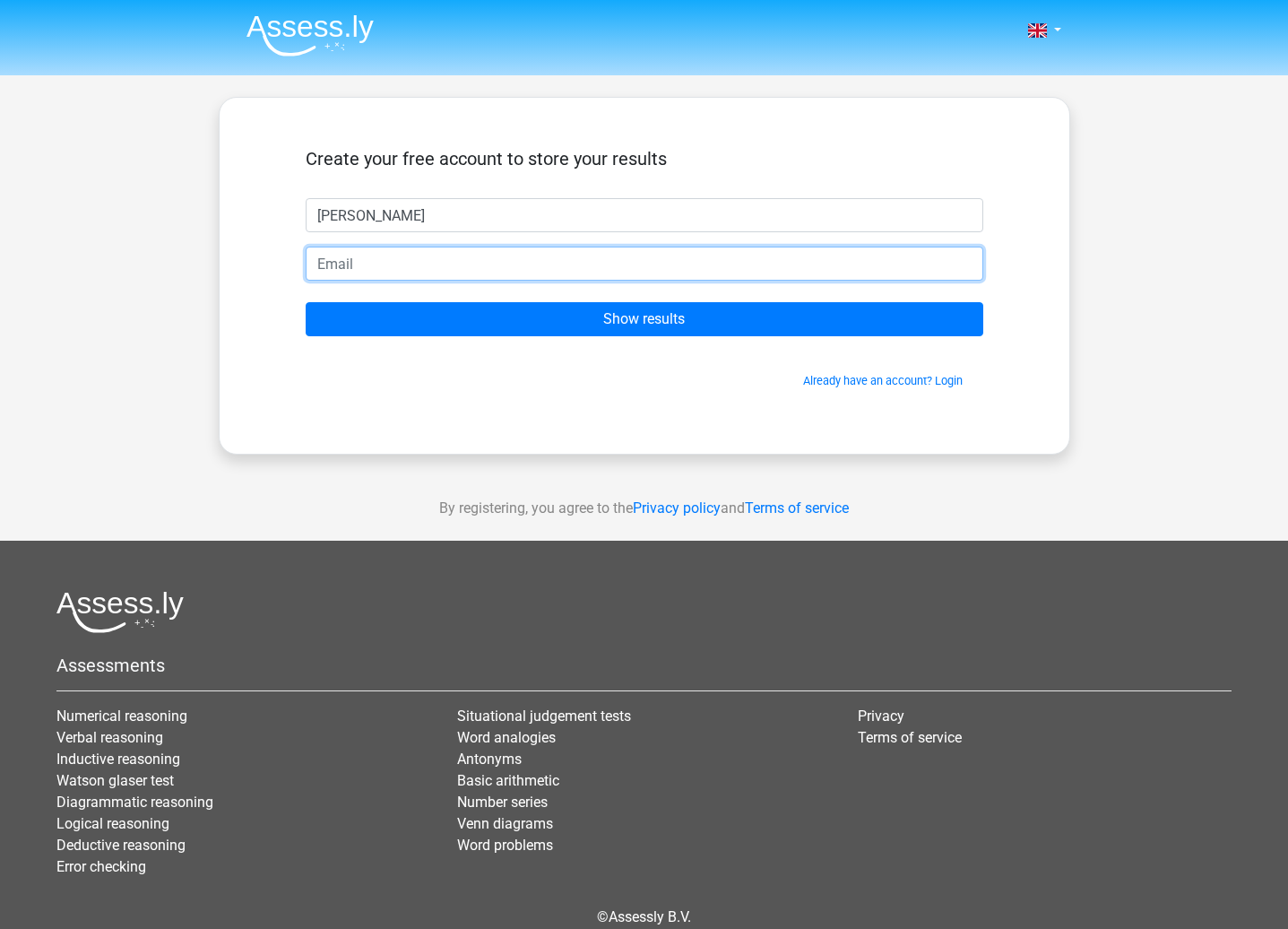
click at [400, 267] on input "email" at bounding box center [644, 264] width 677 height 35
type input "[EMAIL_ADDRESS][DOMAIN_NAME]"
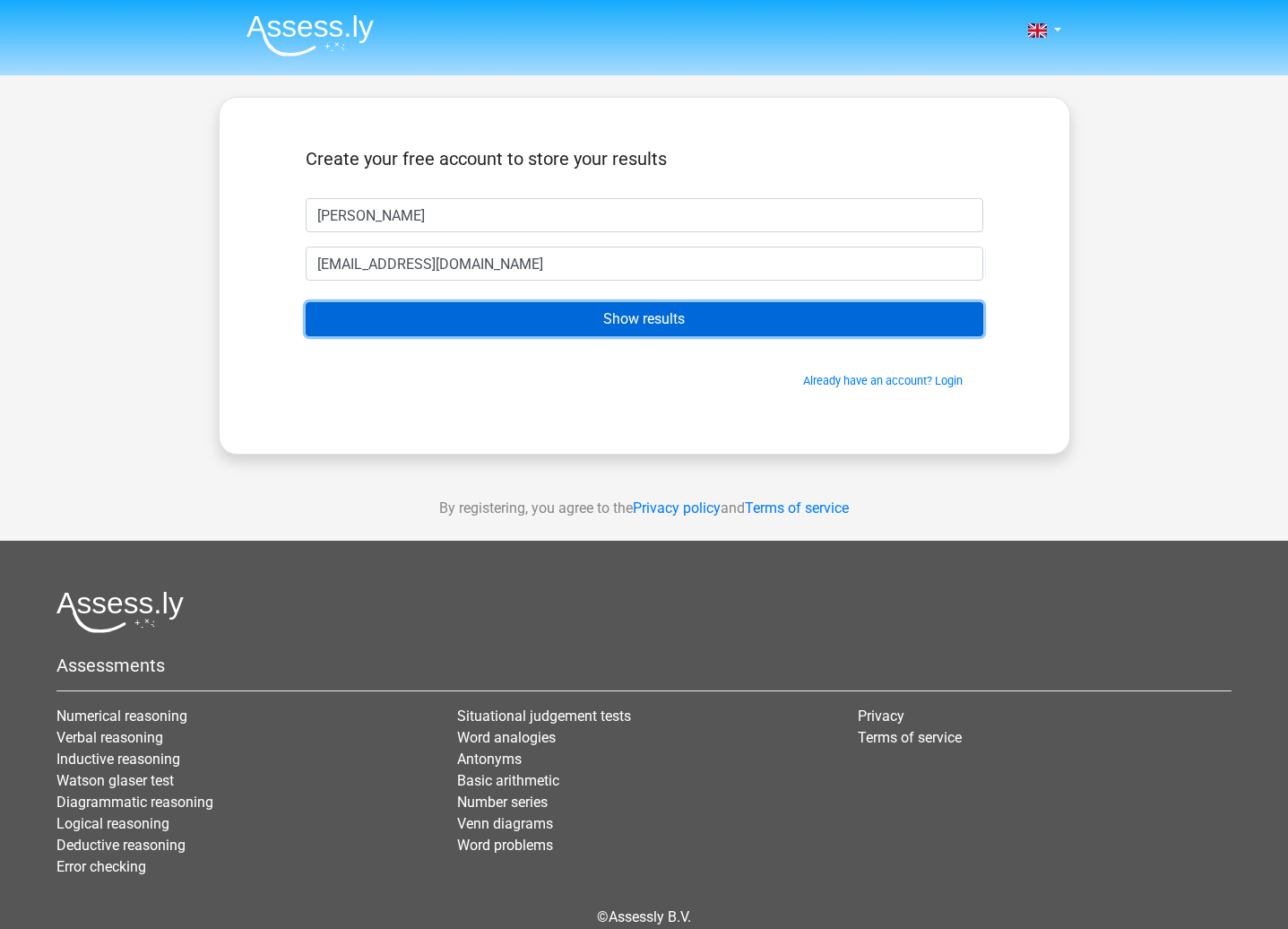
click at [633, 326] on input "Show results" at bounding box center [644, 320] width 677 height 35
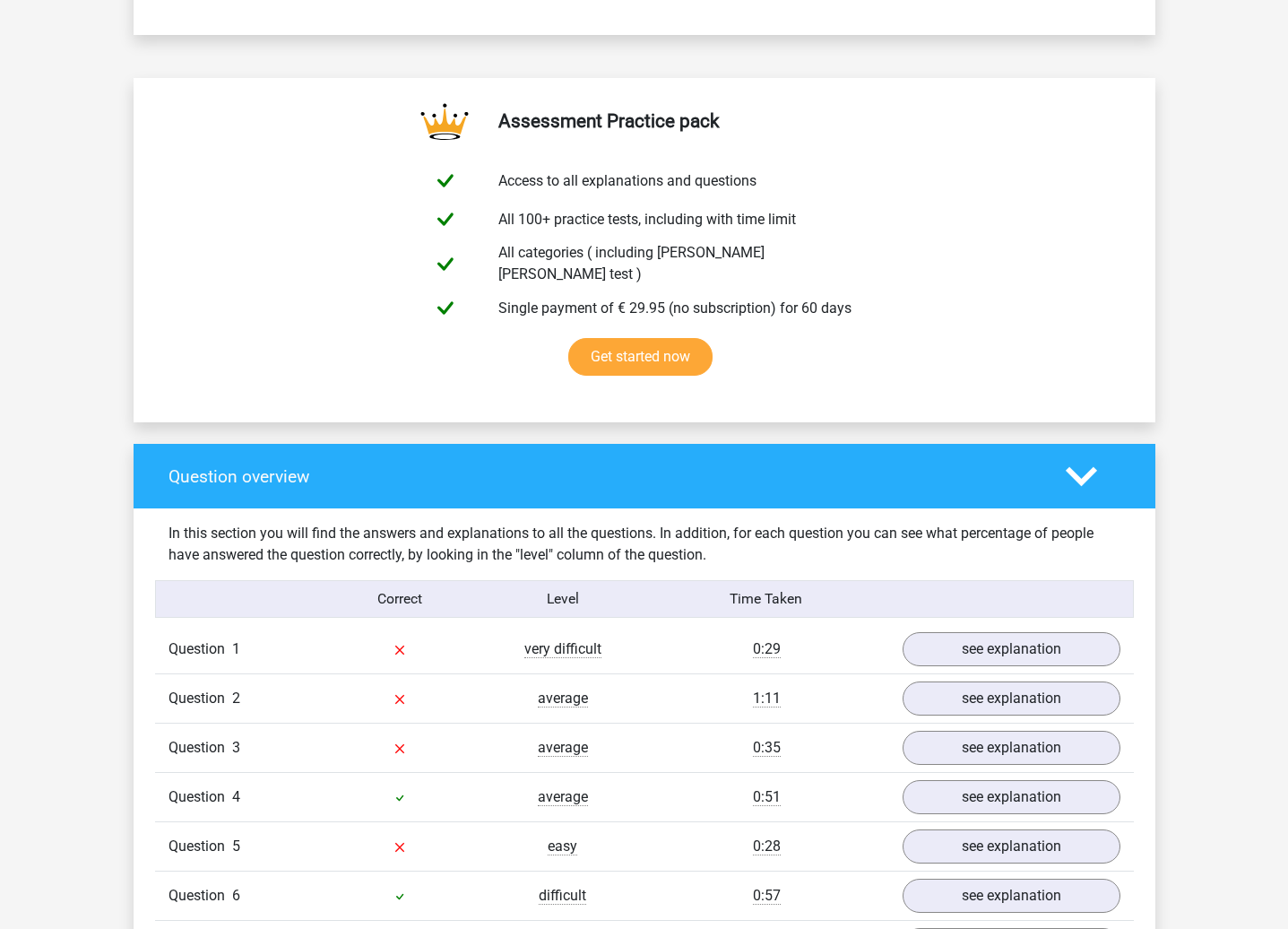
scroll to position [1255, 0]
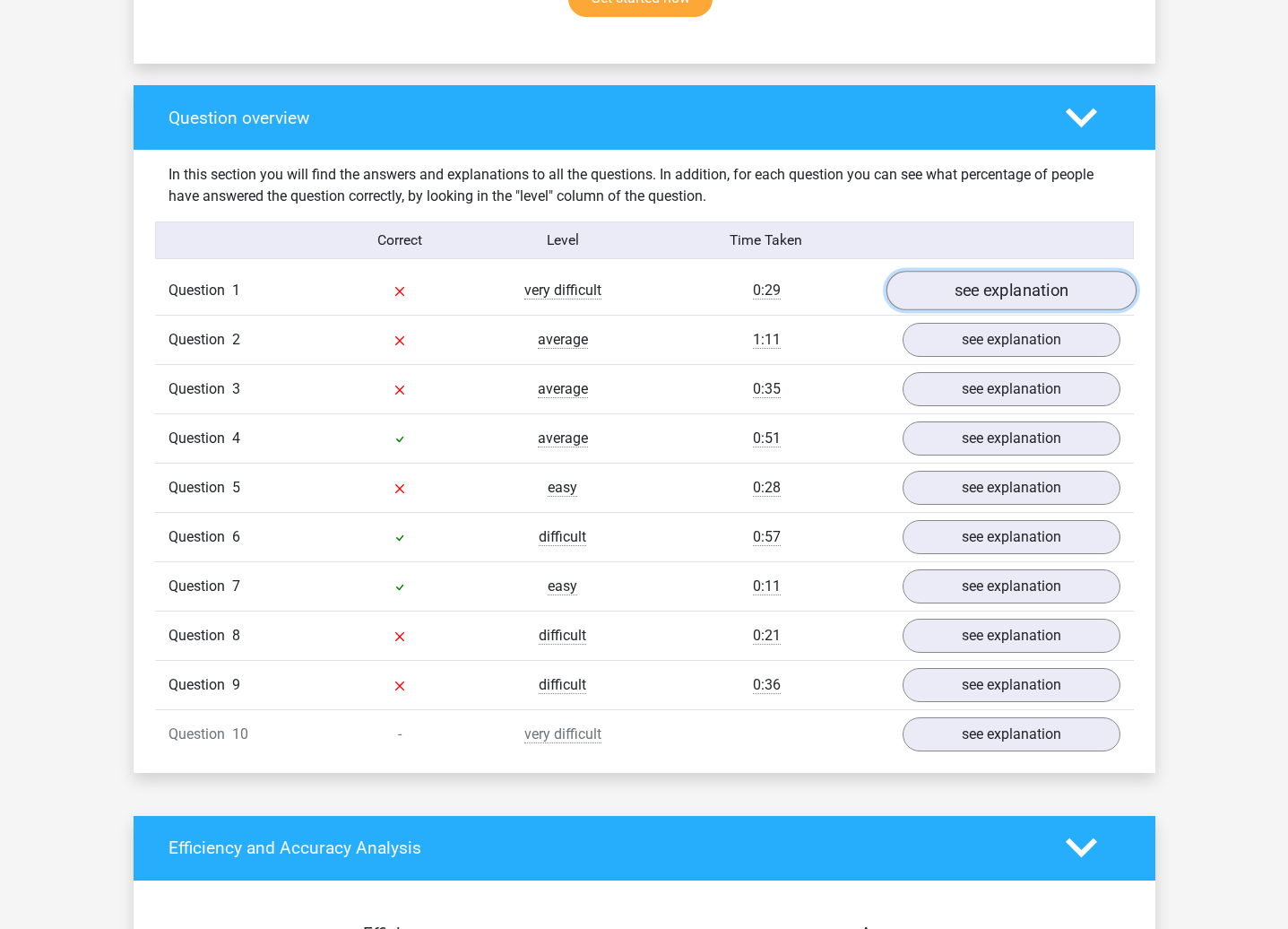
click at [1018, 271] on link "see explanation" at bounding box center [1009, 290] width 250 height 39
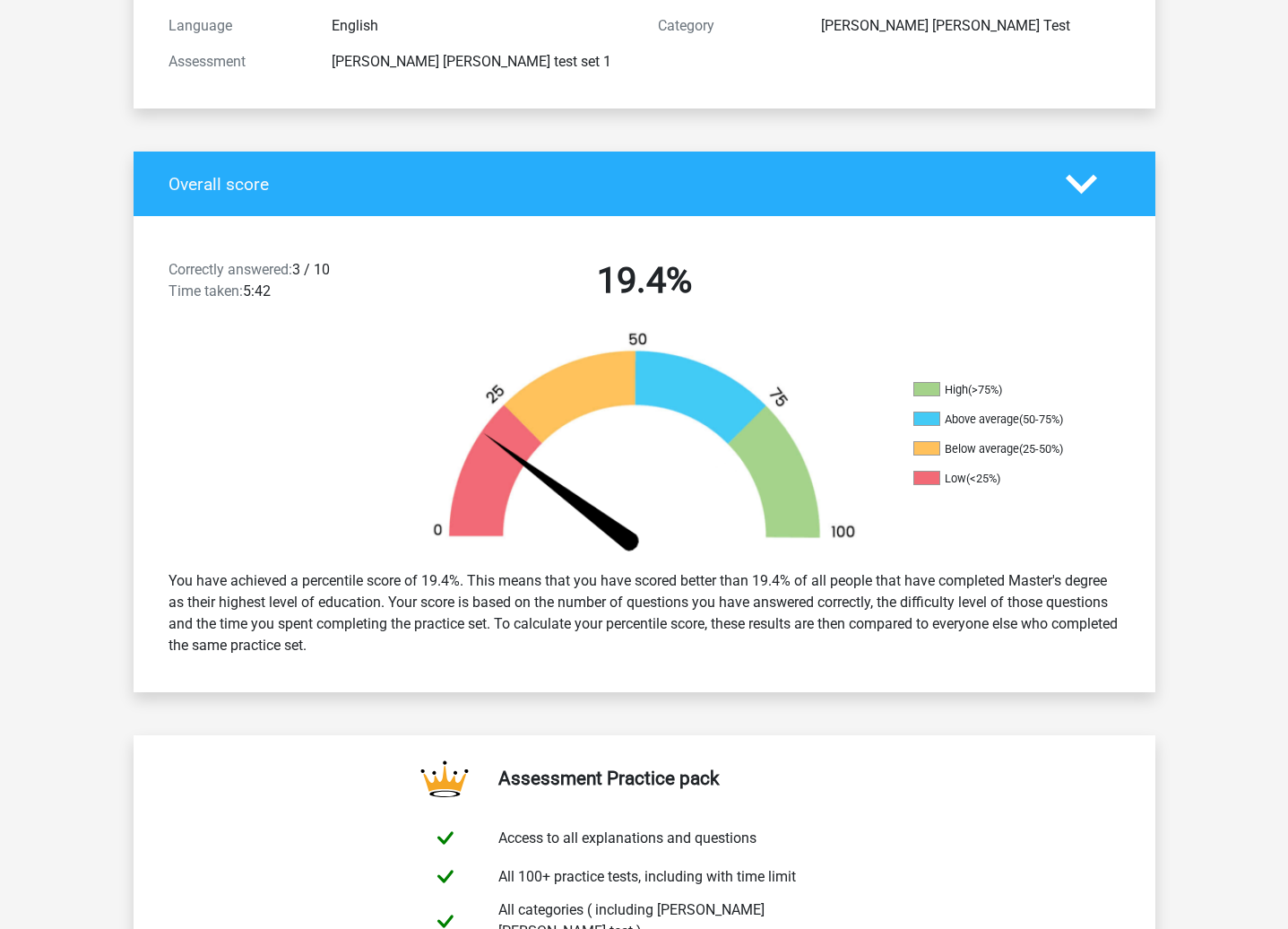
scroll to position [0, 0]
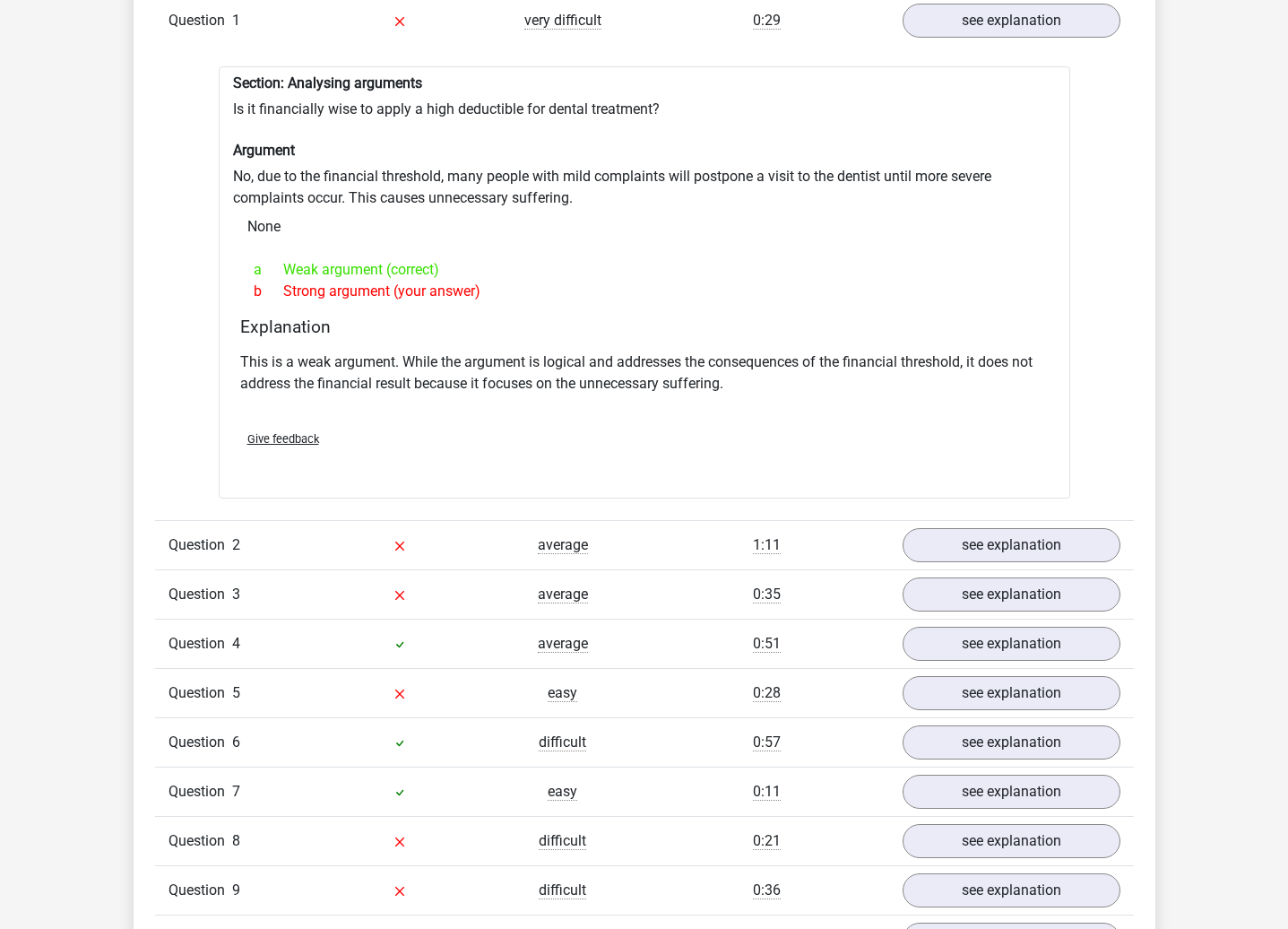
scroll to position [1704, 0]
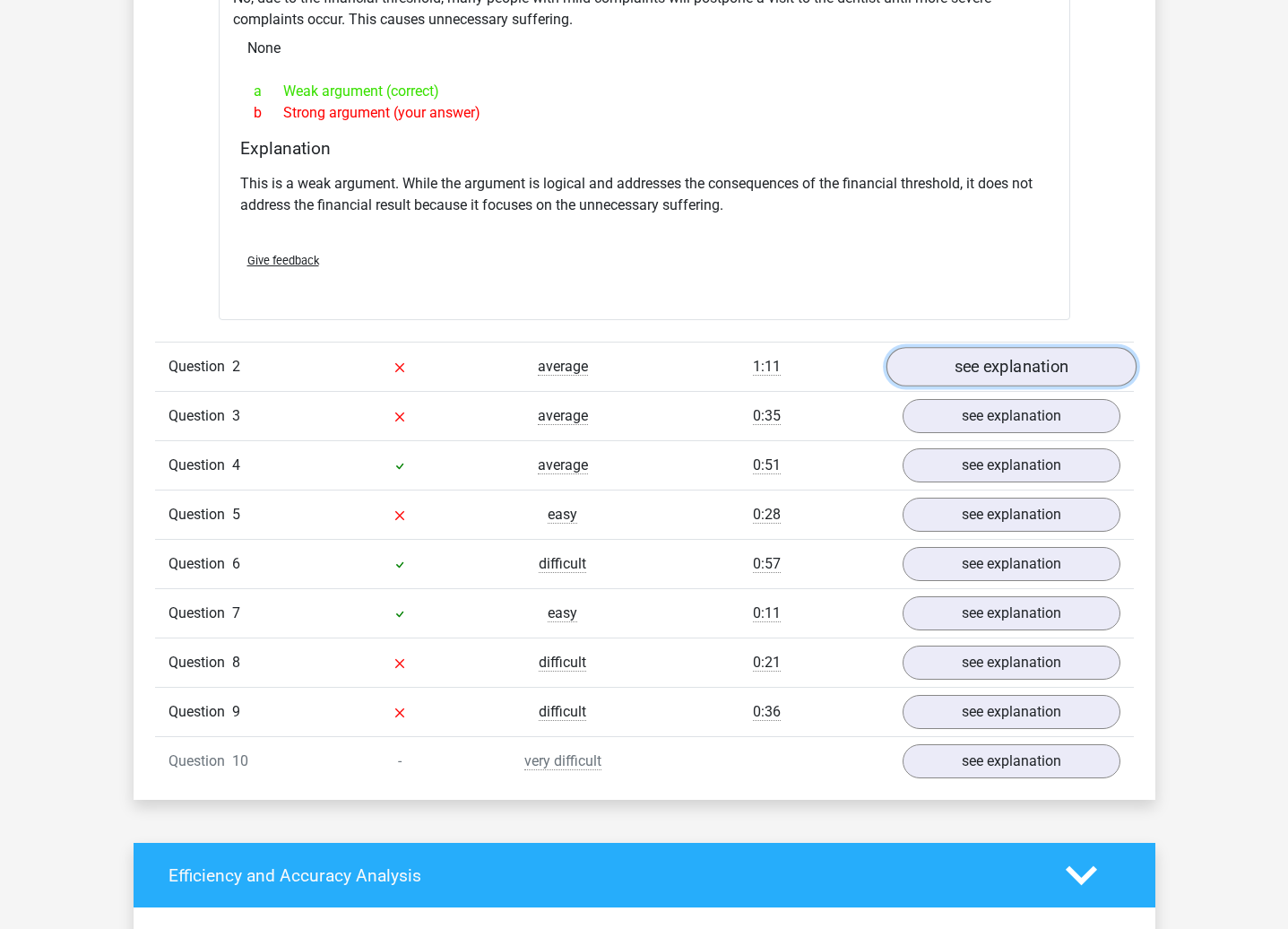
click at [961, 354] on link "see explanation" at bounding box center [1009, 367] width 250 height 39
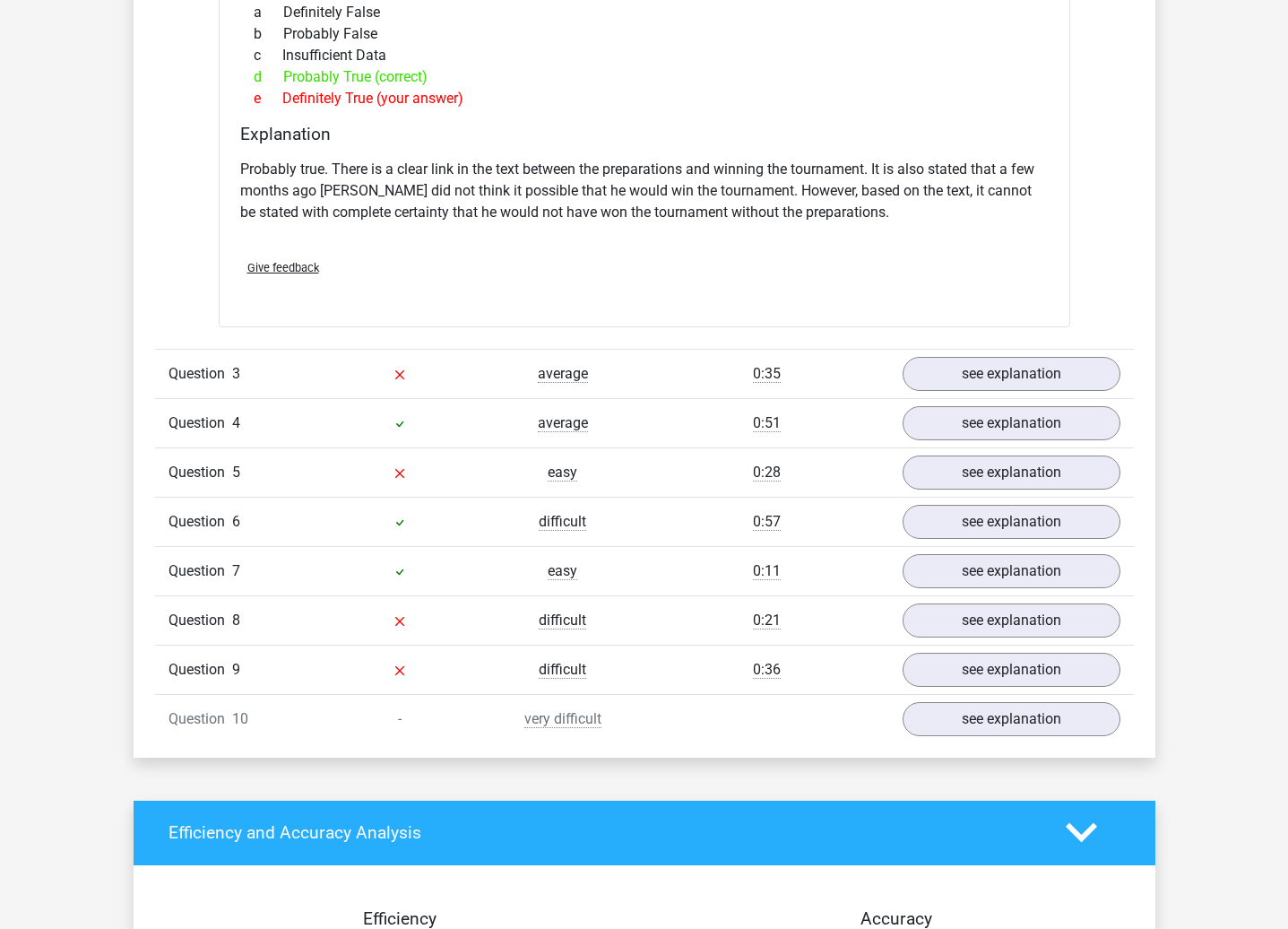
scroll to position [2331, 0]
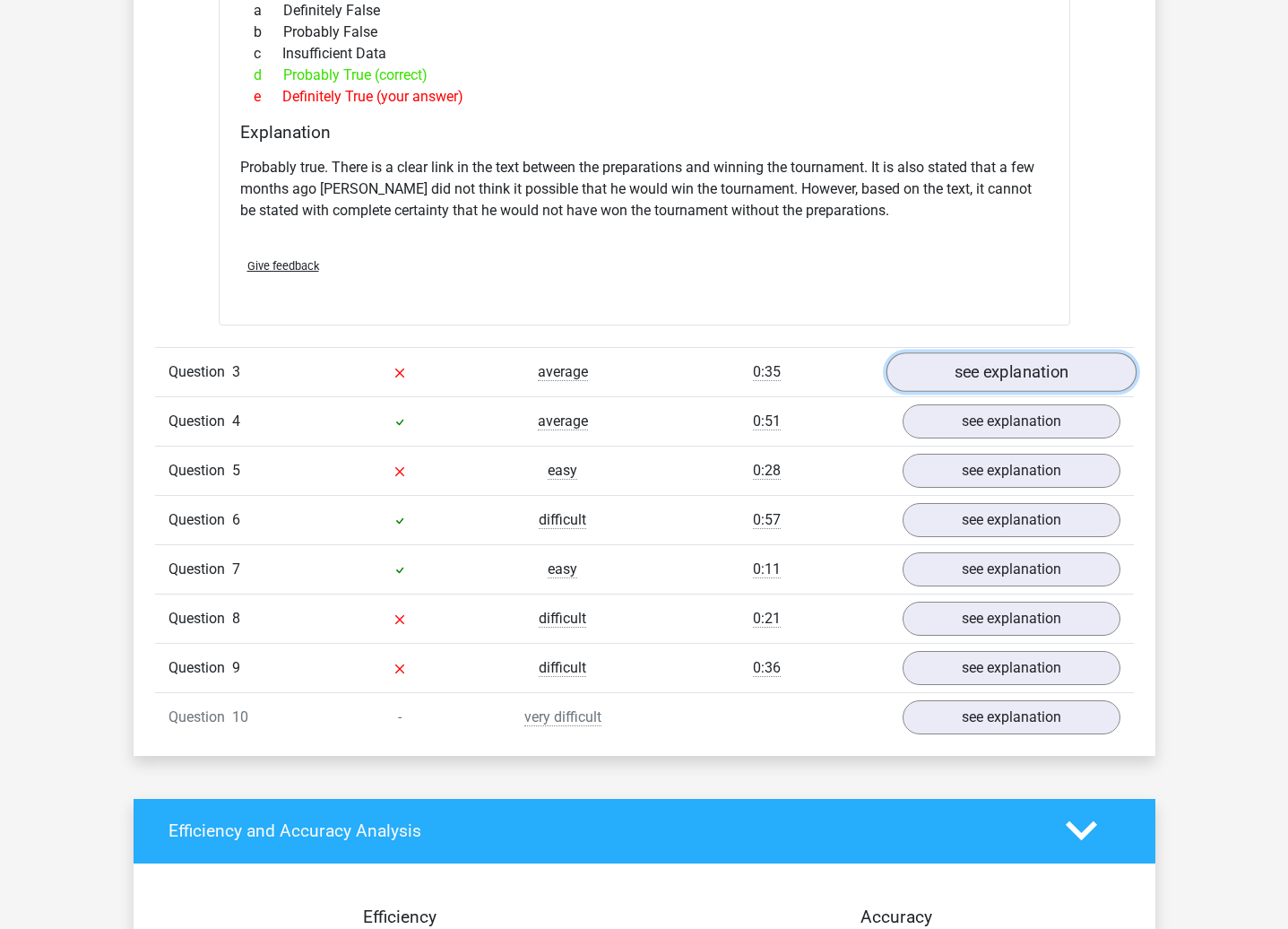
click at [961, 363] on link "see explanation" at bounding box center [1009, 371] width 250 height 39
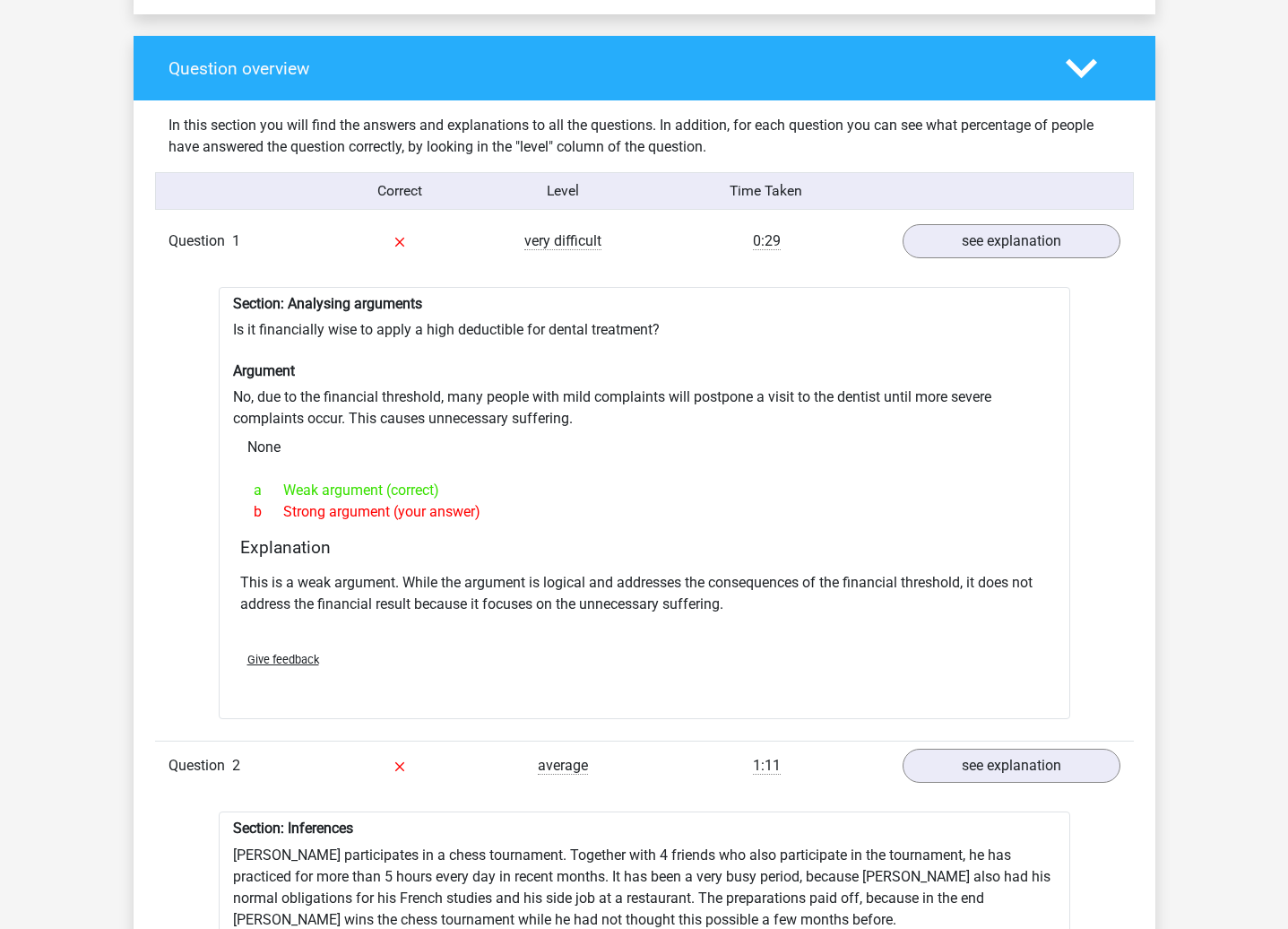
scroll to position [1076, 0]
